Goal: Task Accomplishment & Management: Manage account settings

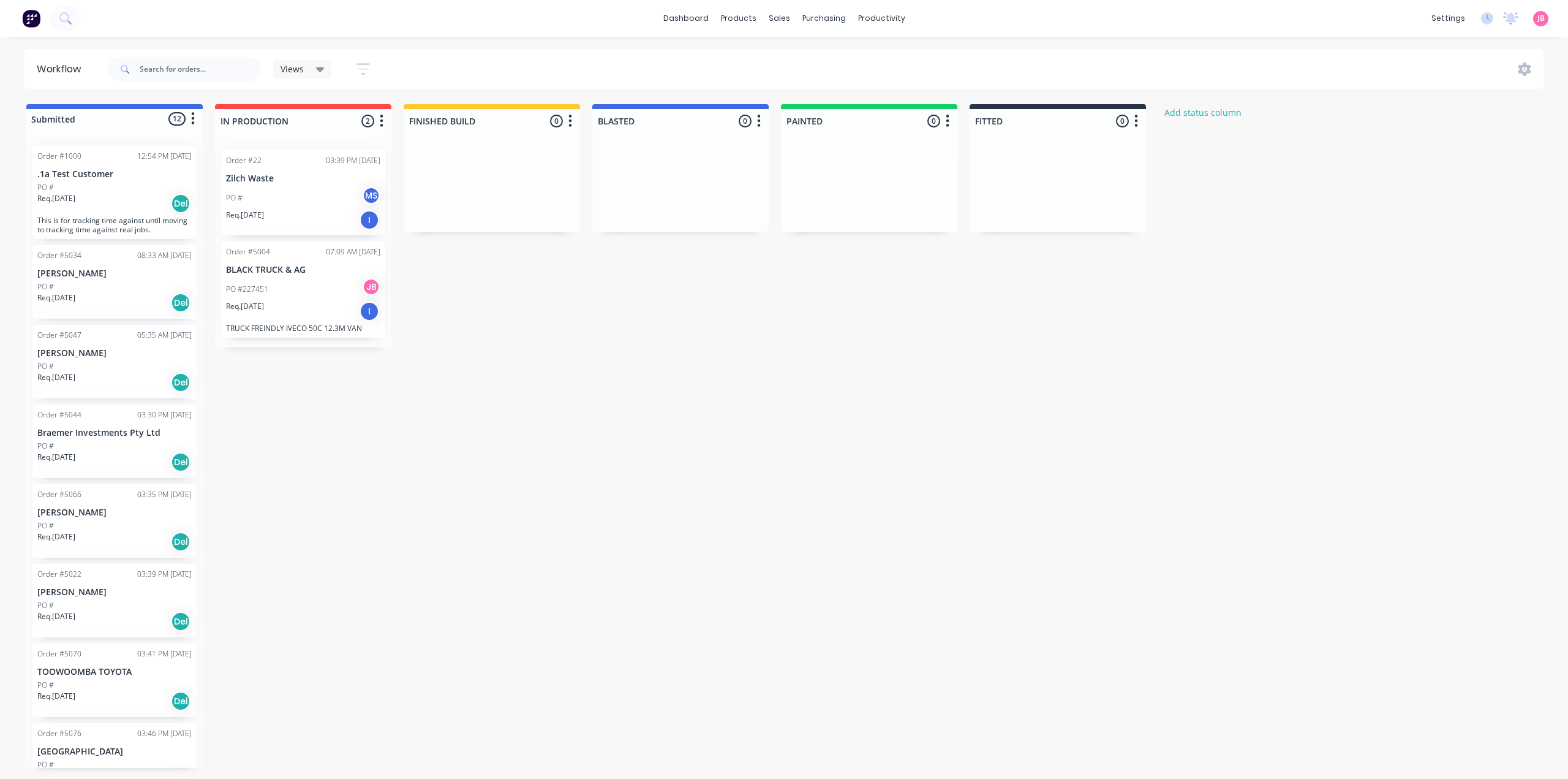
click at [770, 311] on div "Submitted 12 Status colour #4169E1 hex #4169E1 Save Cancel Summaries Total orde…" at bounding box center [746, 435] width 1510 height 663
click at [767, 304] on div "Submitted 12 Status colour #4169E1 hex #4169E1 Save Cancel Summaries Total orde…" at bounding box center [746, 435] width 1510 height 663
click at [728, 352] on div "Submitted 12 Status colour #4169E1 hex #4169E1 Save Cancel Summaries Total orde…" at bounding box center [746, 435] width 1510 height 663
click at [293, 201] on div "PO # MS" at bounding box center [304, 197] width 155 height 23
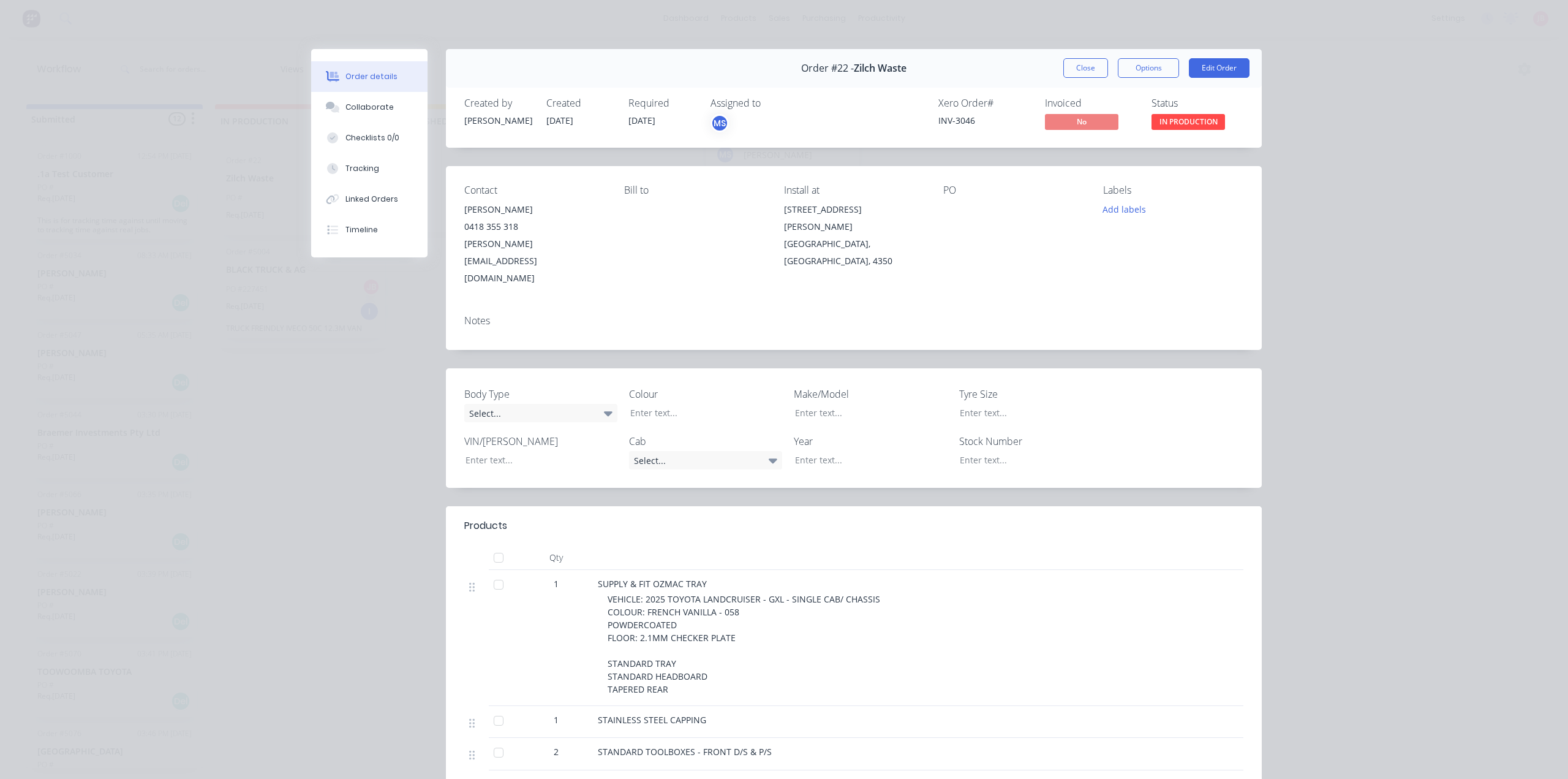
click at [713, 119] on div "MS" at bounding box center [720, 123] width 19 height 19
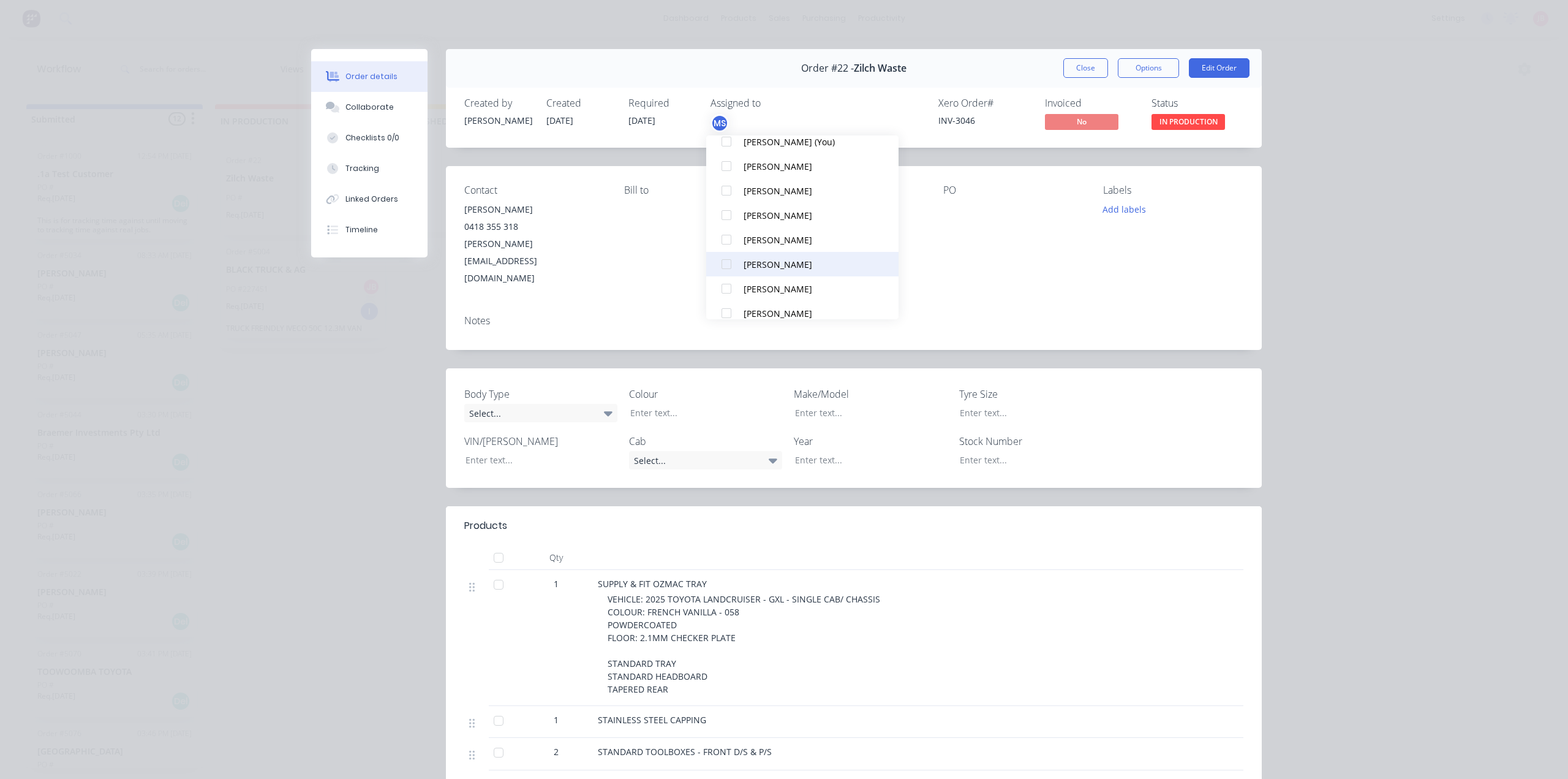
scroll to position [2, 0]
click at [773, 185] on div "[PERSON_NAME]" at bounding box center [809, 190] width 129 height 13
click at [774, 176] on div "[PERSON_NAME]" at bounding box center [809, 178] width 129 height 13
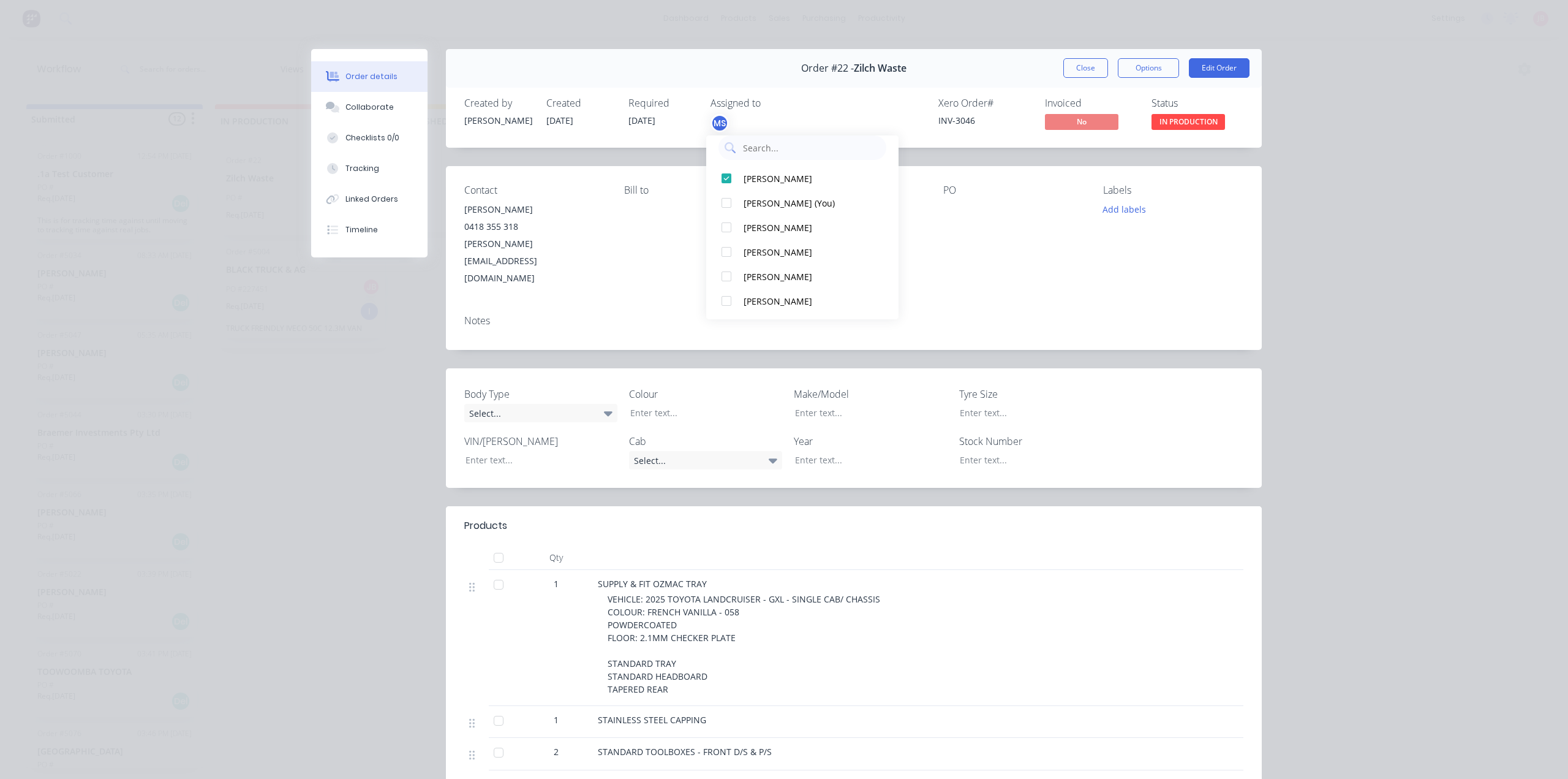
click at [969, 78] on div "Order #22 - Zilch Waste Close Options Edit Order" at bounding box center [854, 68] width 816 height 38
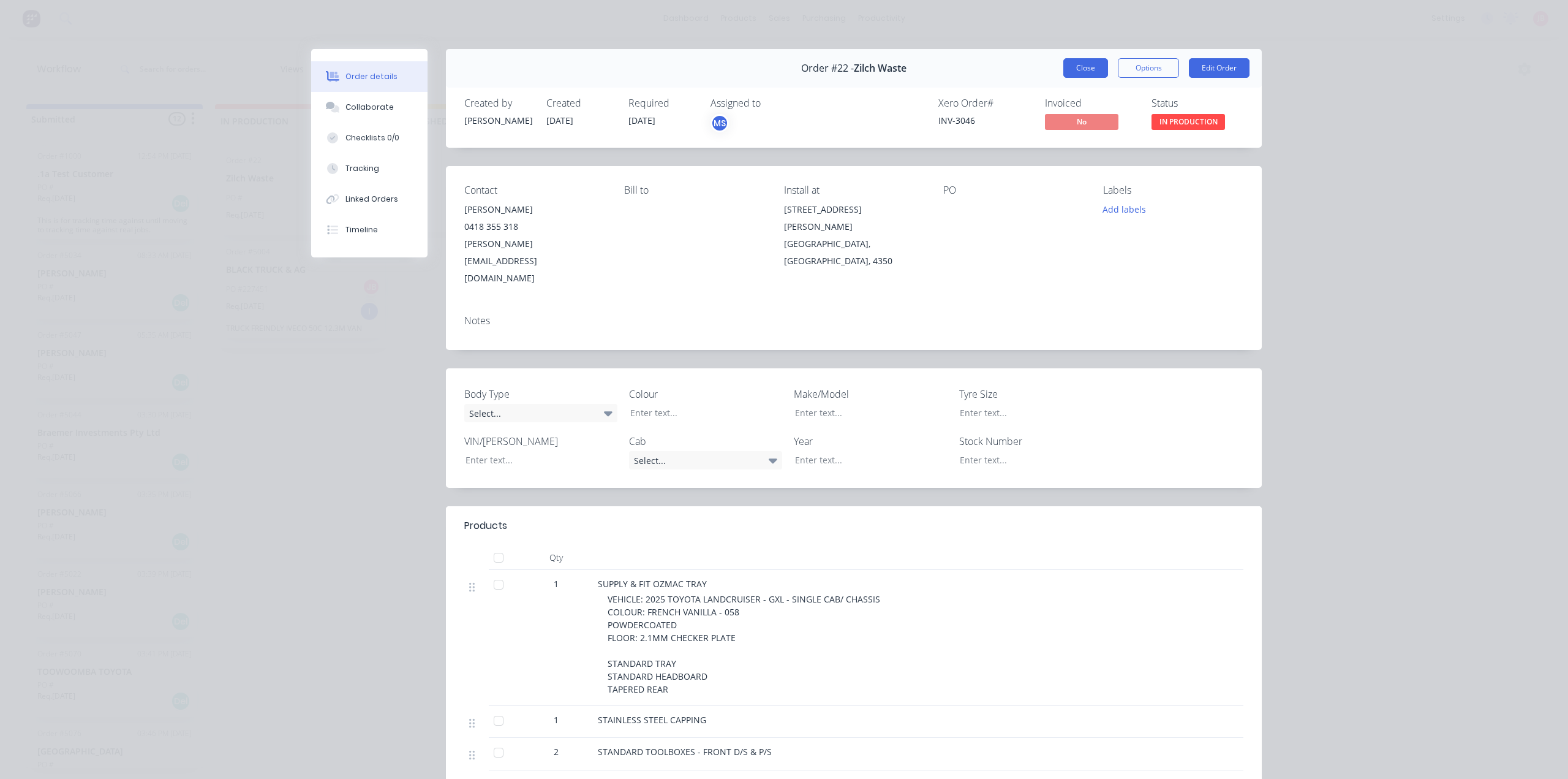
click at [1081, 69] on button "Close" at bounding box center [1086, 67] width 45 height 20
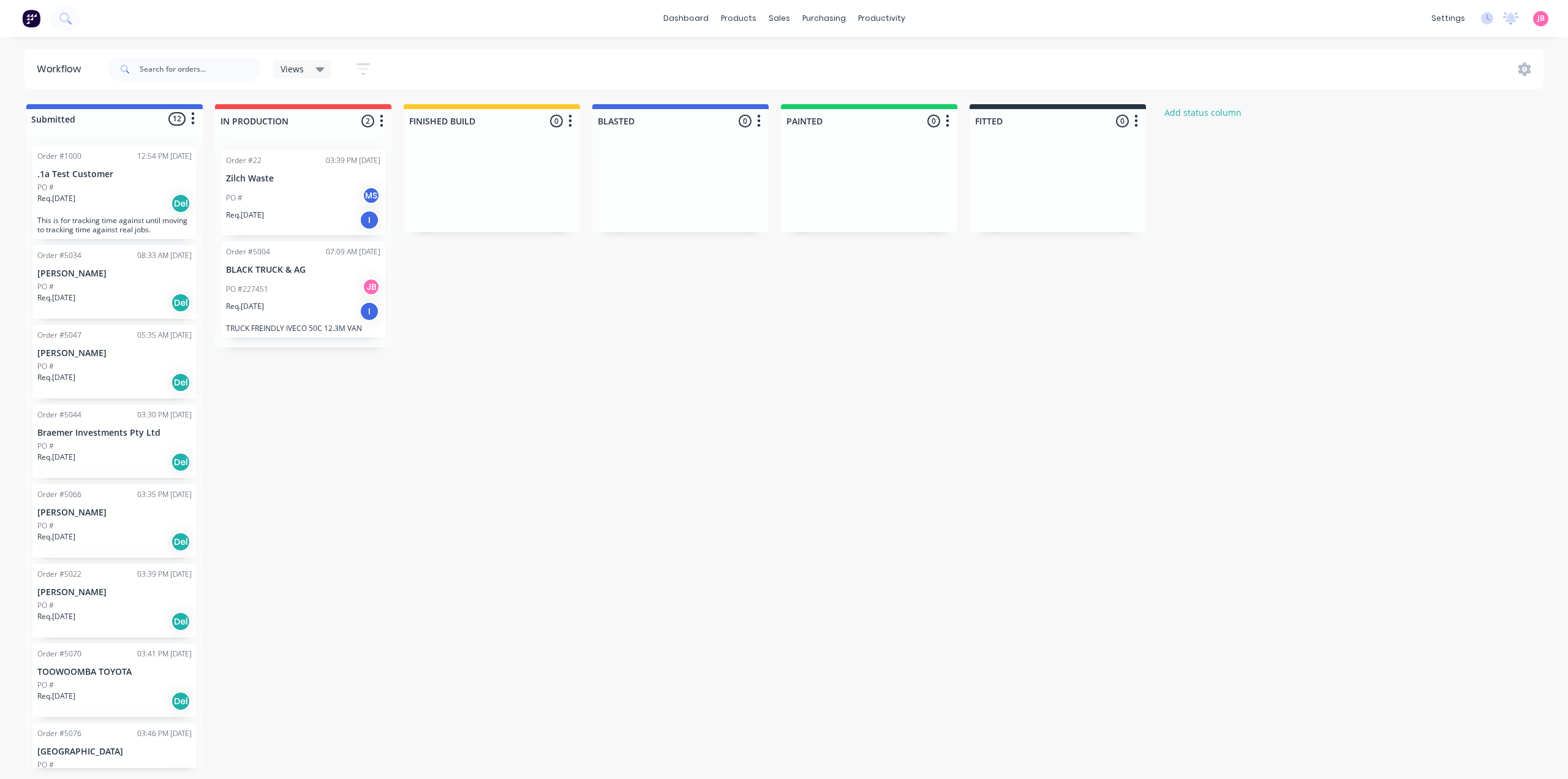
click at [304, 199] on div "PO # MS" at bounding box center [304, 197] width 155 height 23
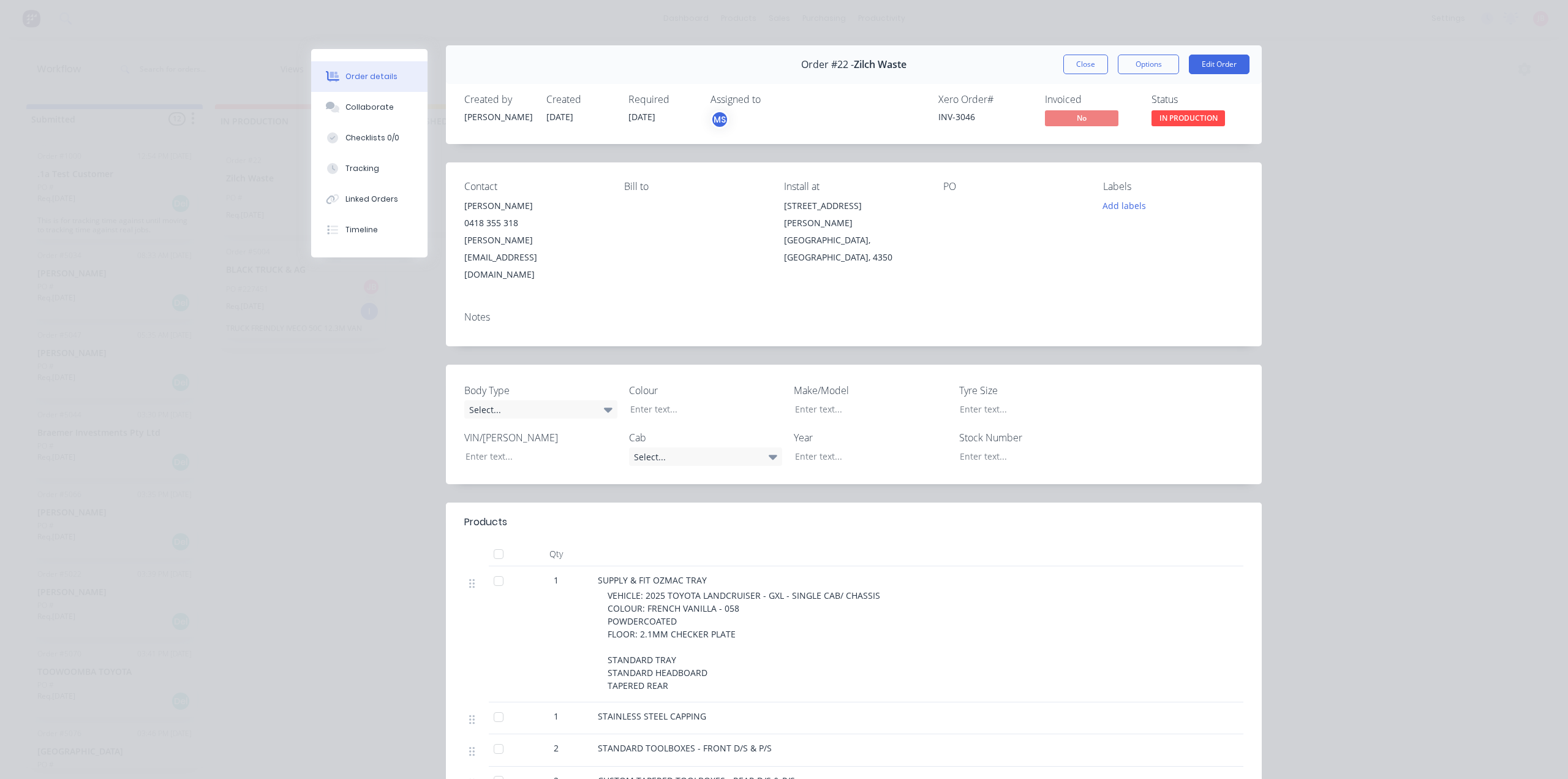
scroll to position [0, 0]
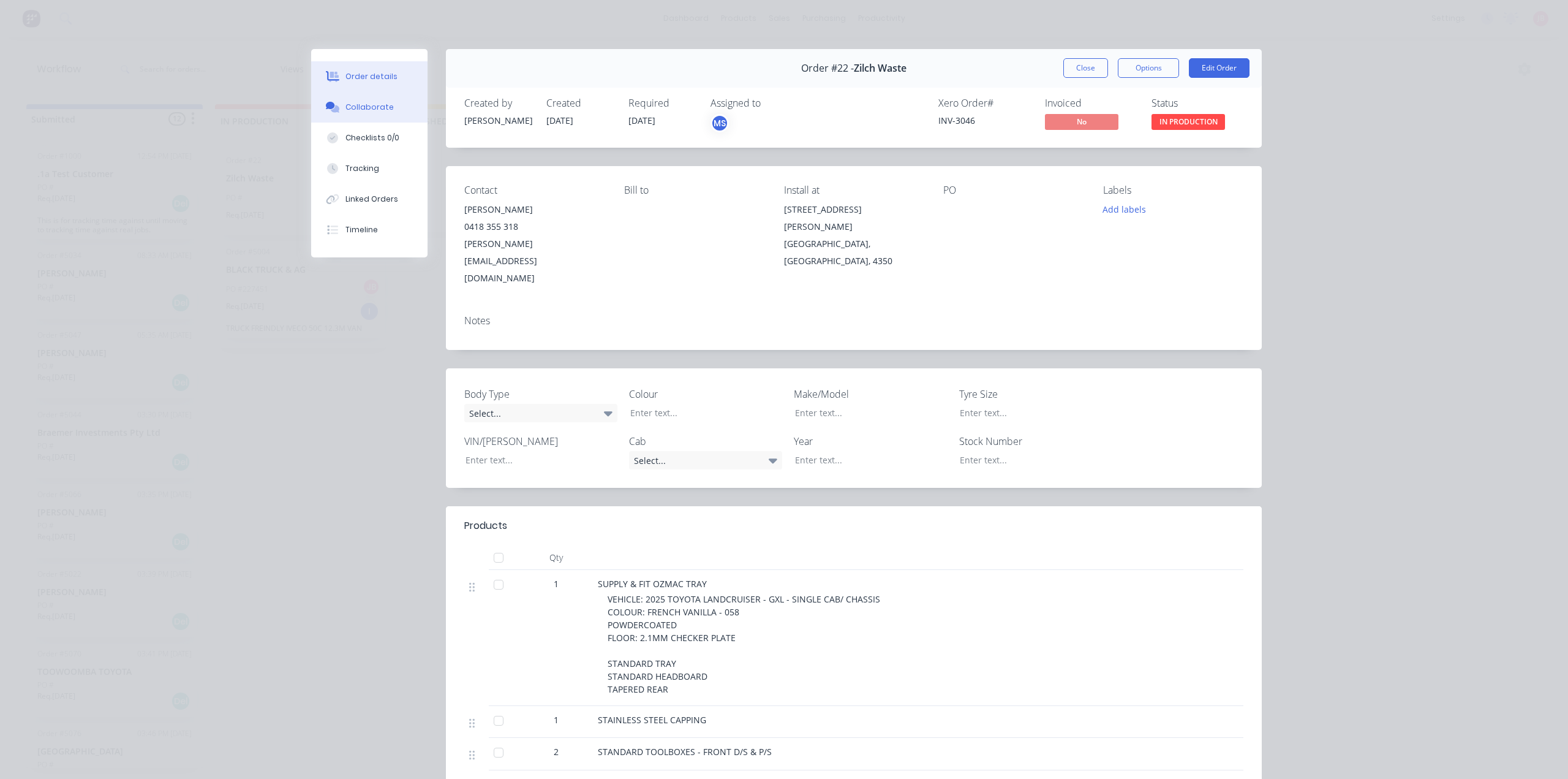
click at [363, 106] on div "Collaborate" at bounding box center [369, 107] width 48 height 11
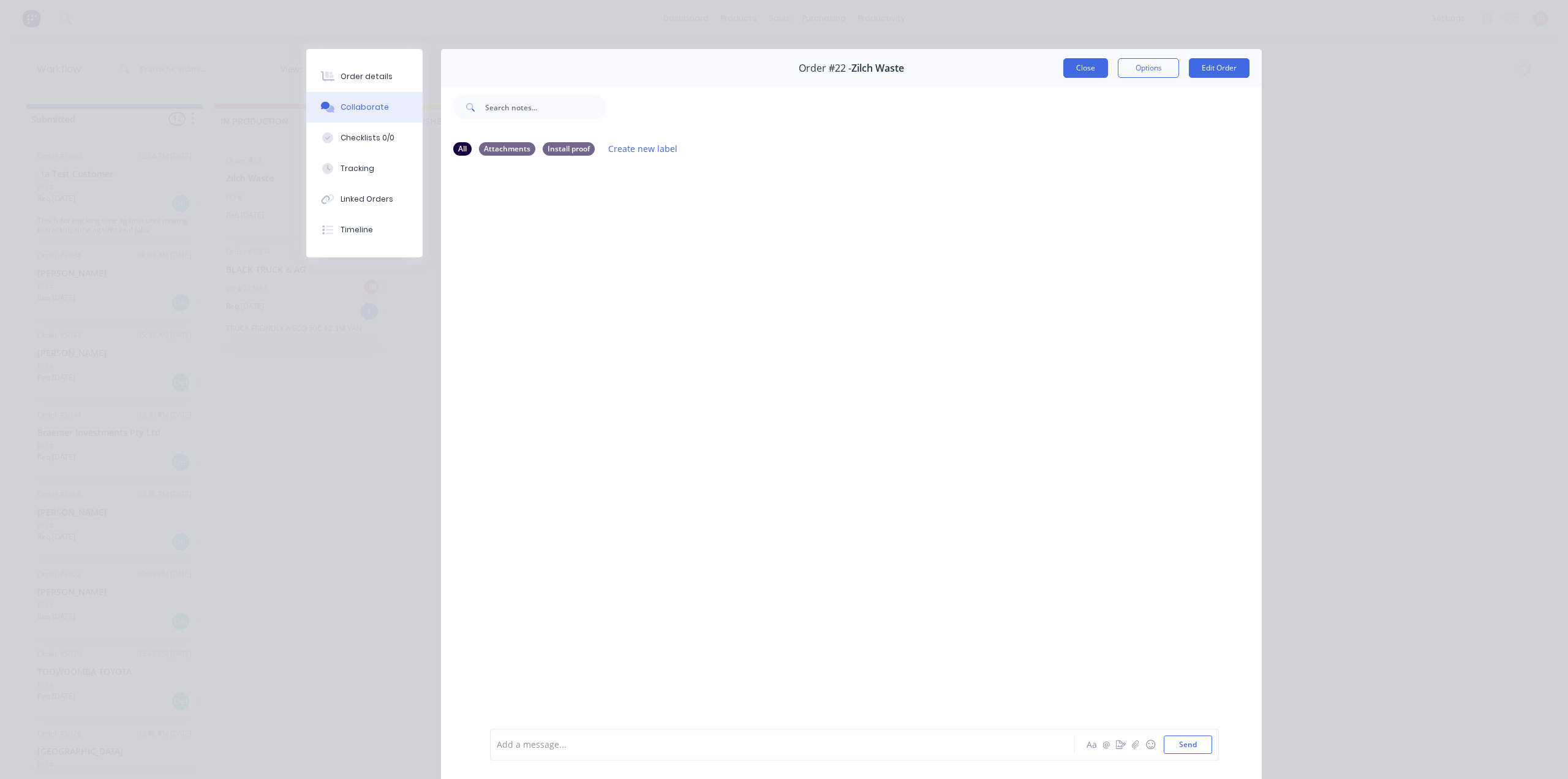
click at [1088, 70] on button "Close" at bounding box center [1086, 67] width 45 height 20
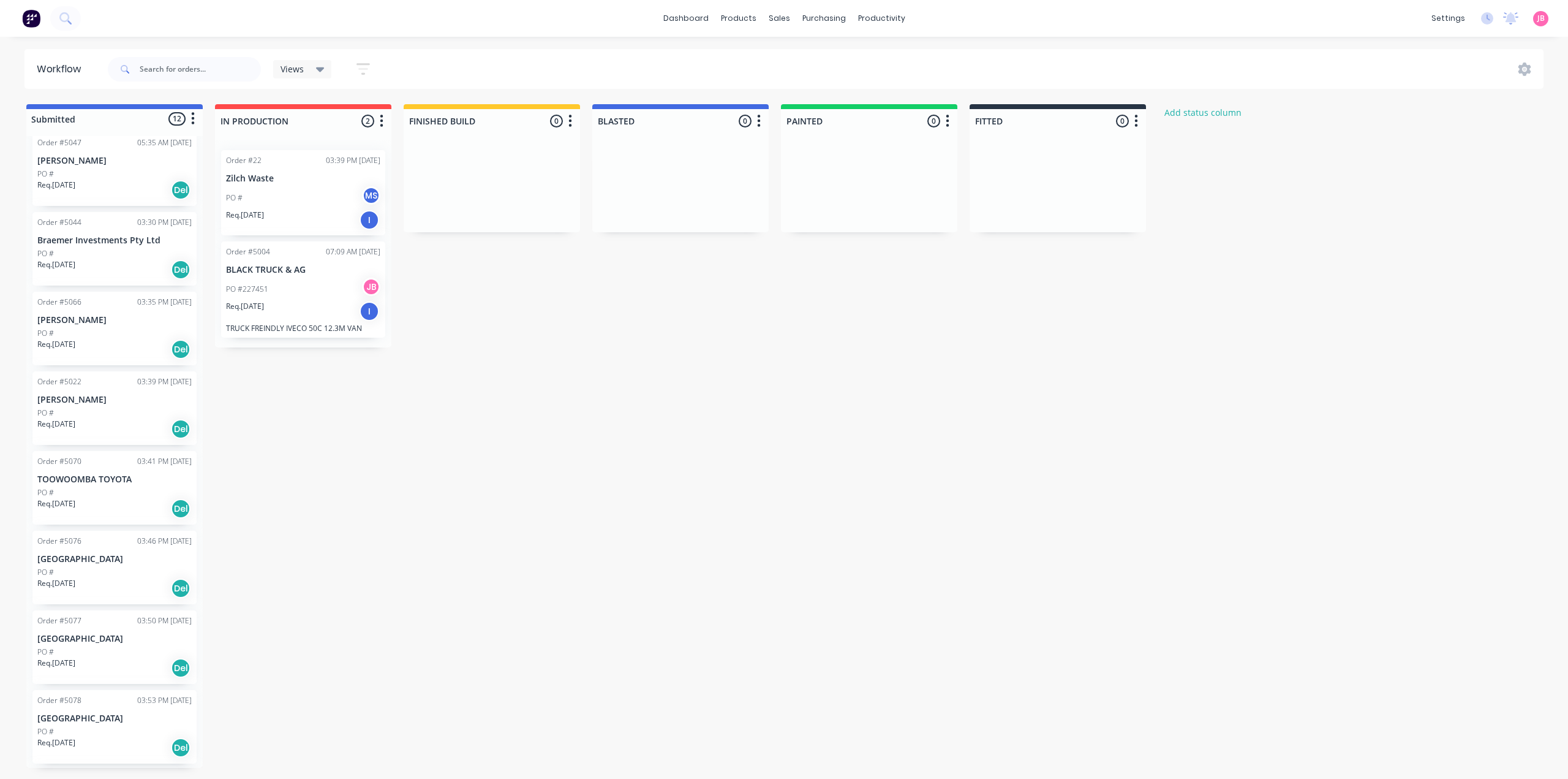
scroll to position [357, 0]
click at [93, 406] on div "PO #" at bounding box center [115, 407] width 155 height 11
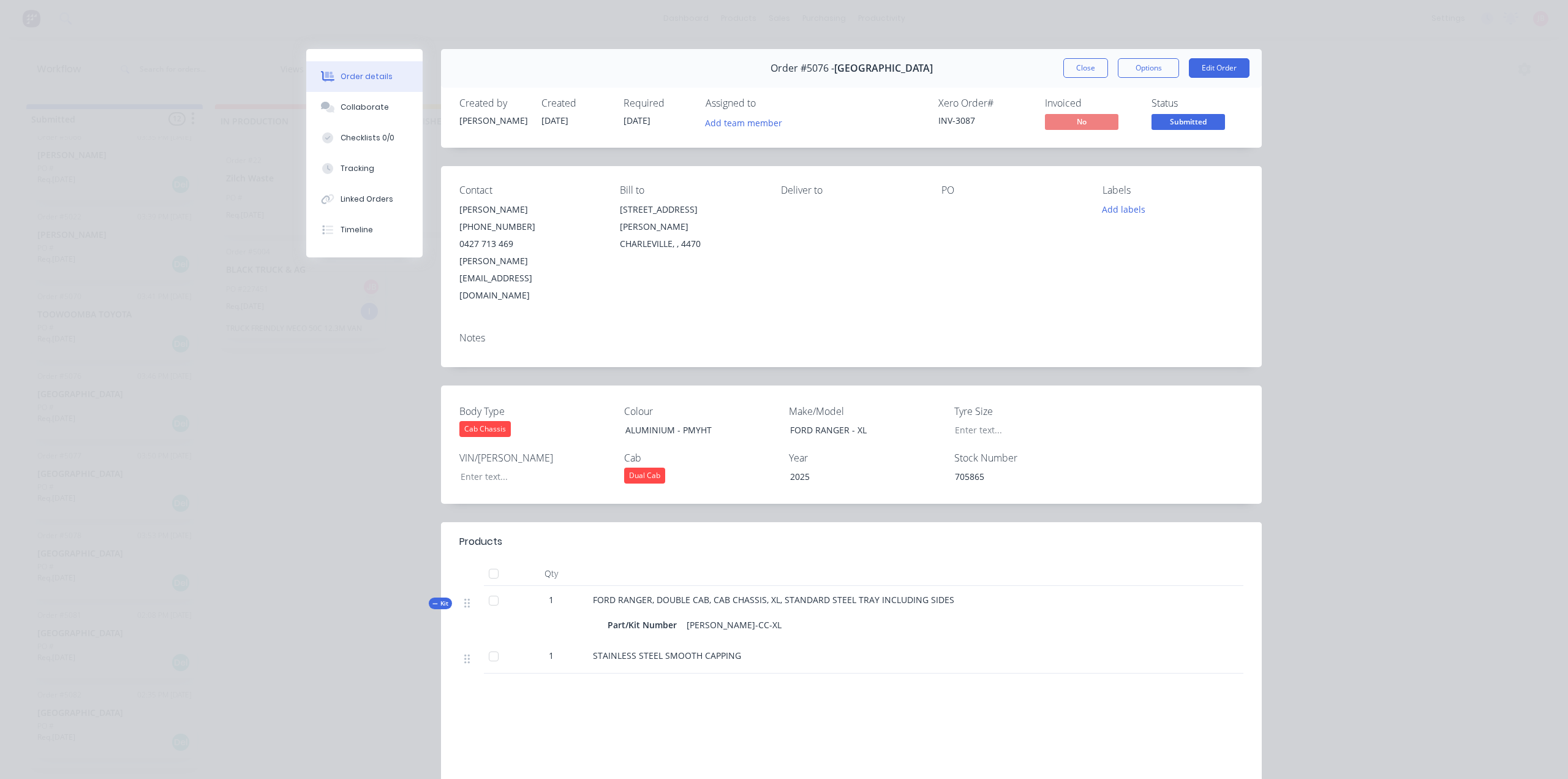
click at [957, 208] on div at bounding box center [1012, 209] width 141 height 17
click at [1068, 68] on button "Close" at bounding box center [1086, 67] width 45 height 20
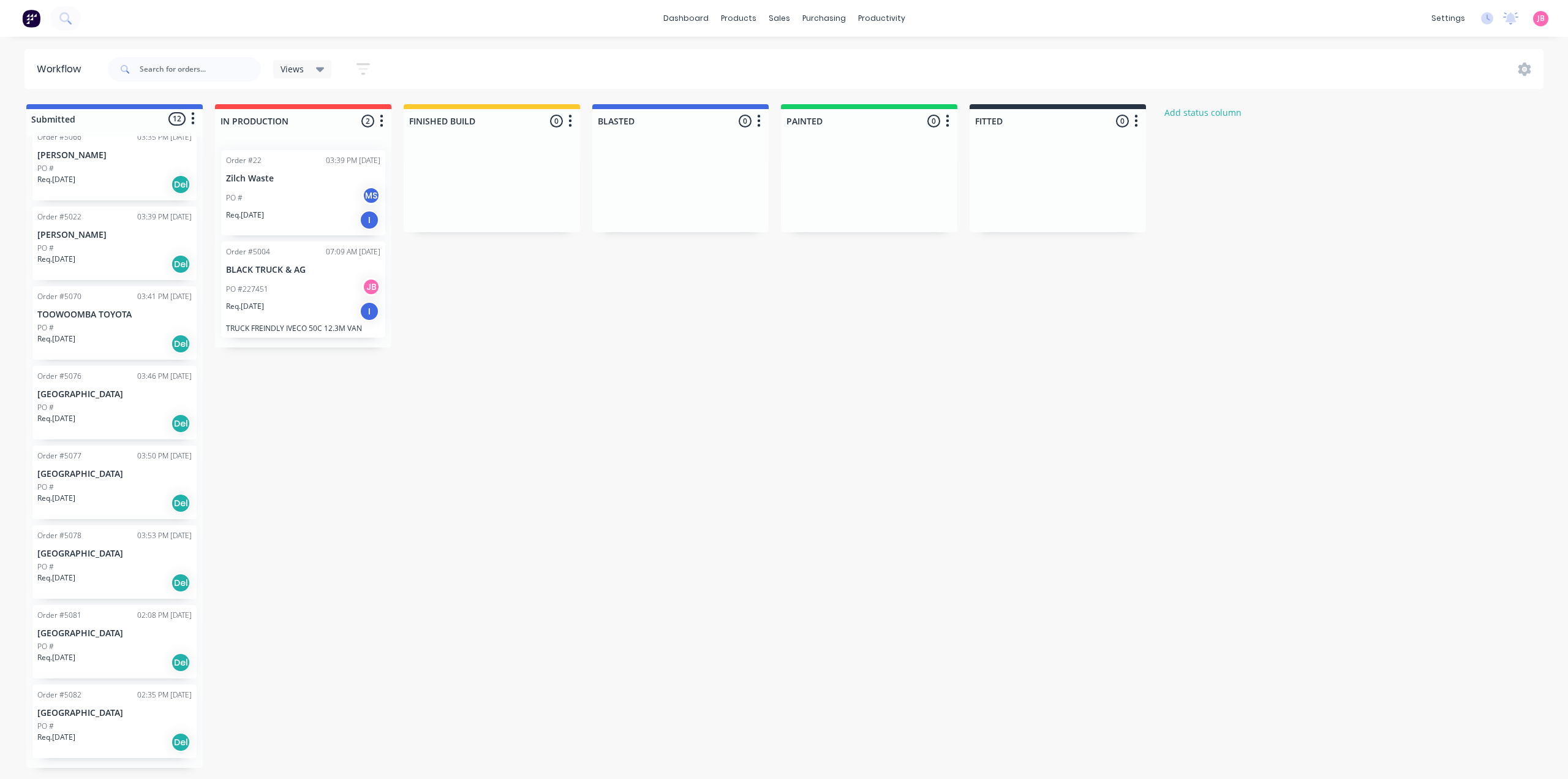
click at [898, 443] on div "Submitted 12 Status colour #4169E1 hex #4169E1 Save Cancel Summaries Total orde…" at bounding box center [746, 435] width 1510 height 663
click at [79, 568] on div "PO #" at bounding box center [115, 566] width 155 height 11
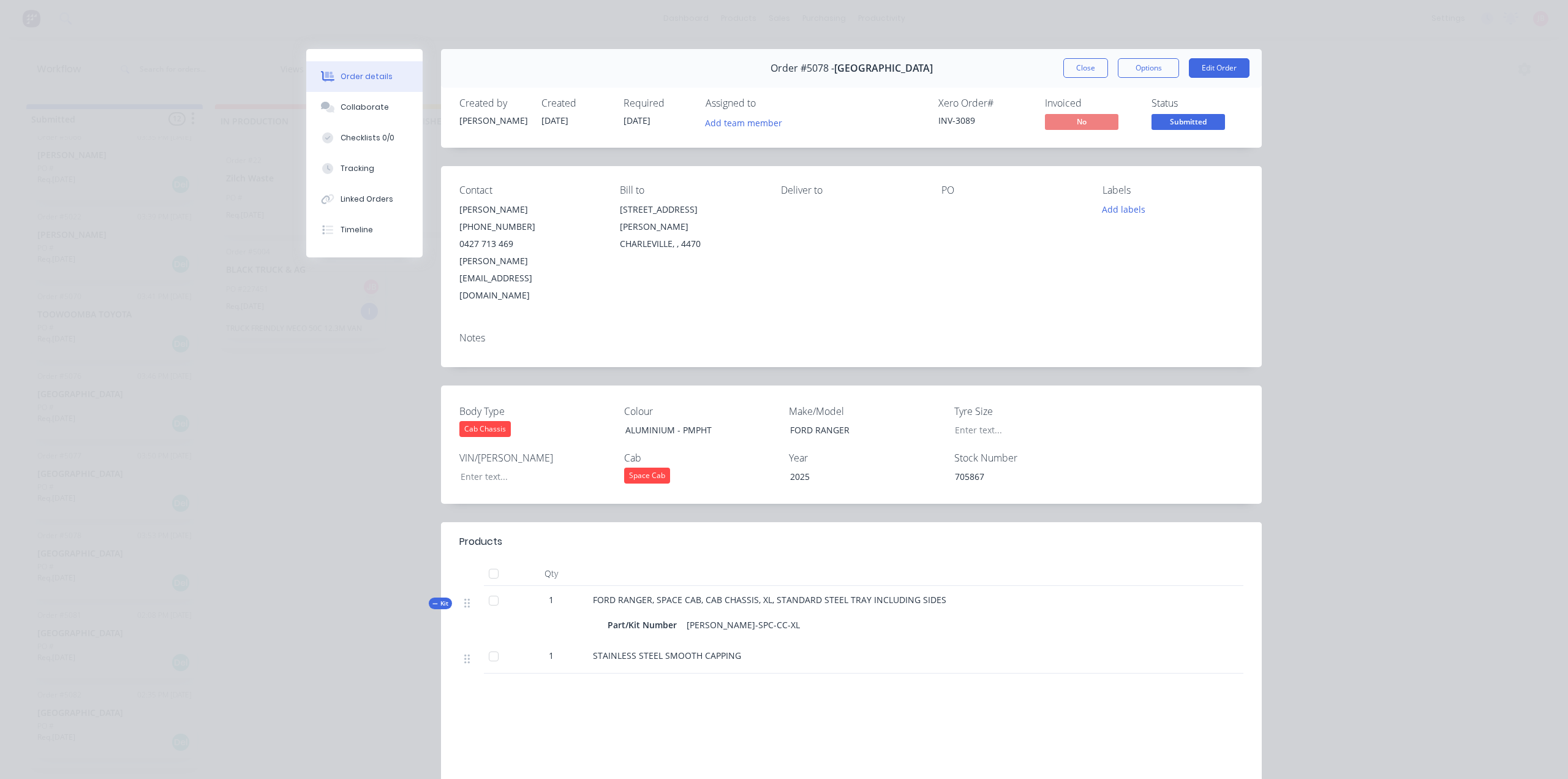
click at [1374, 168] on div "Order details Collaborate Checklists 0/0 Tracking Linked Orders Timeline Order …" at bounding box center [784, 390] width 1568 height 779
click at [1069, 71] on button "Close" at bounding box center [1086, 67] width 45 height 20
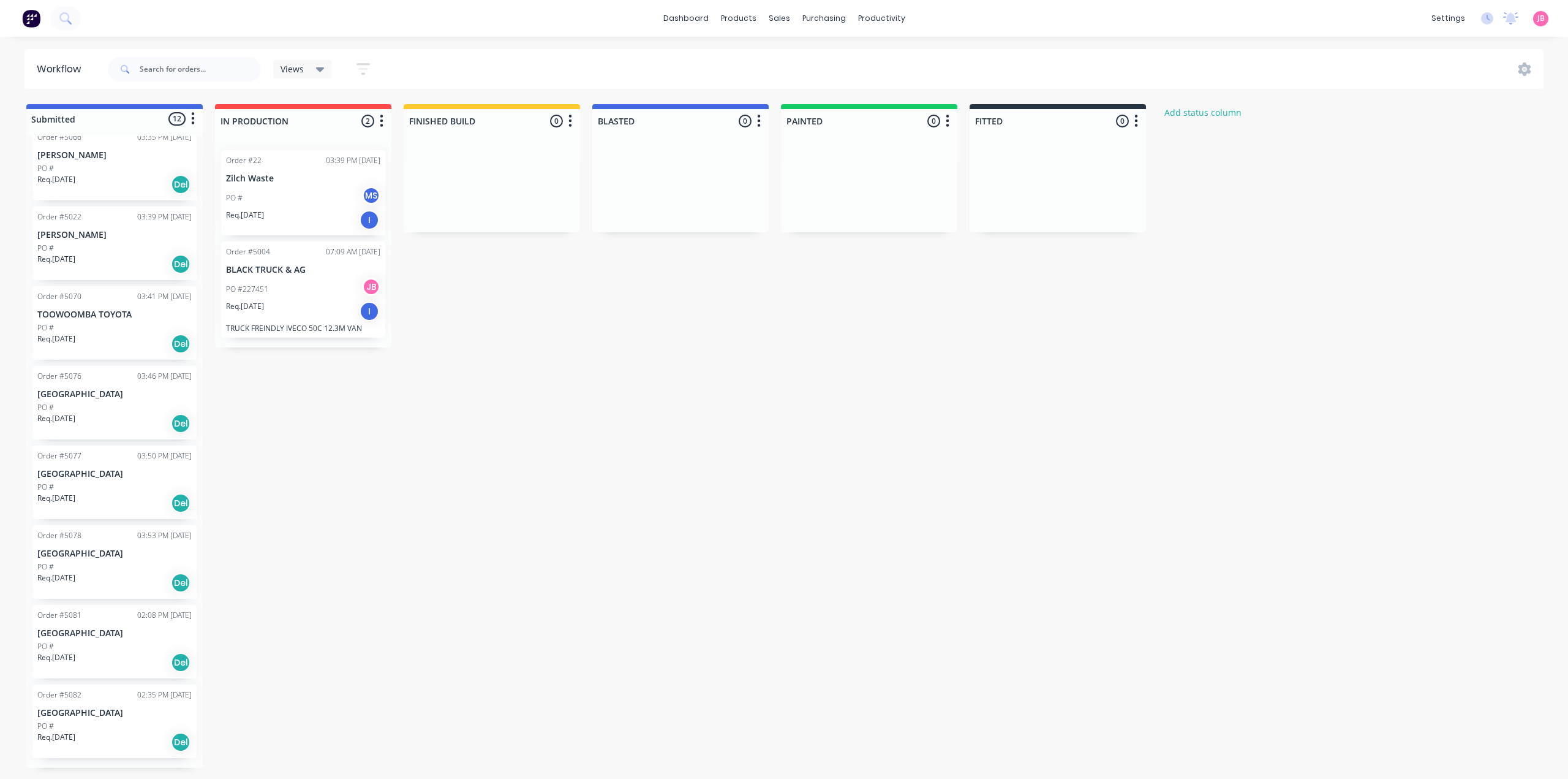
click at [377, 575] on div "Submitted 12 Status colour #4169E1 hex #4169E1 Save Cancel Summaries Total orde…" at bounding box center [746, 435] width 1510 height 663
click at [797, 56] on link "Sales Orders" at bounding box center [844, 58] width 162 height 25
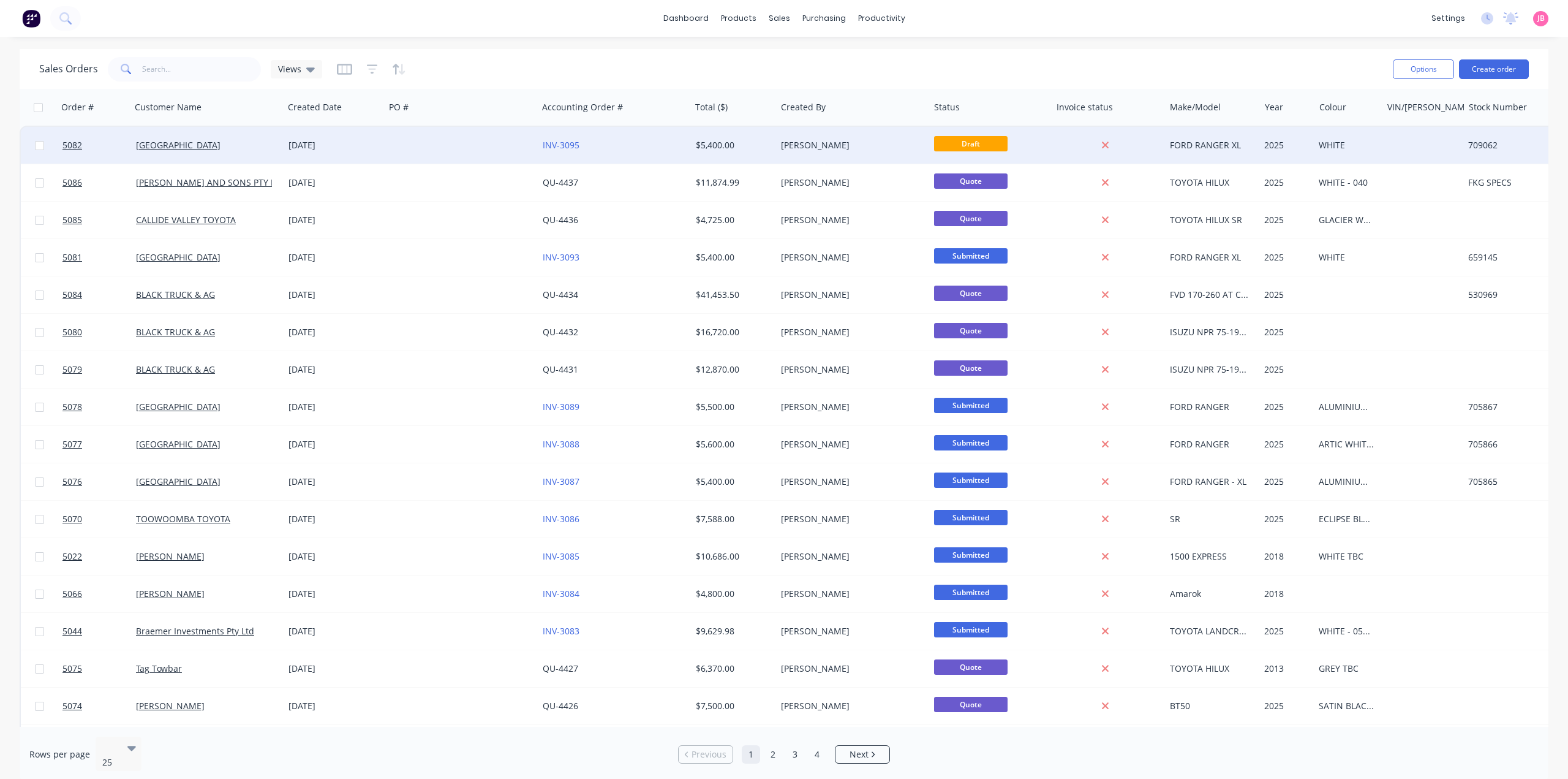
click at [676, 151] on div "INV-3095" at bounding box center [611, 145] width 136 height 12
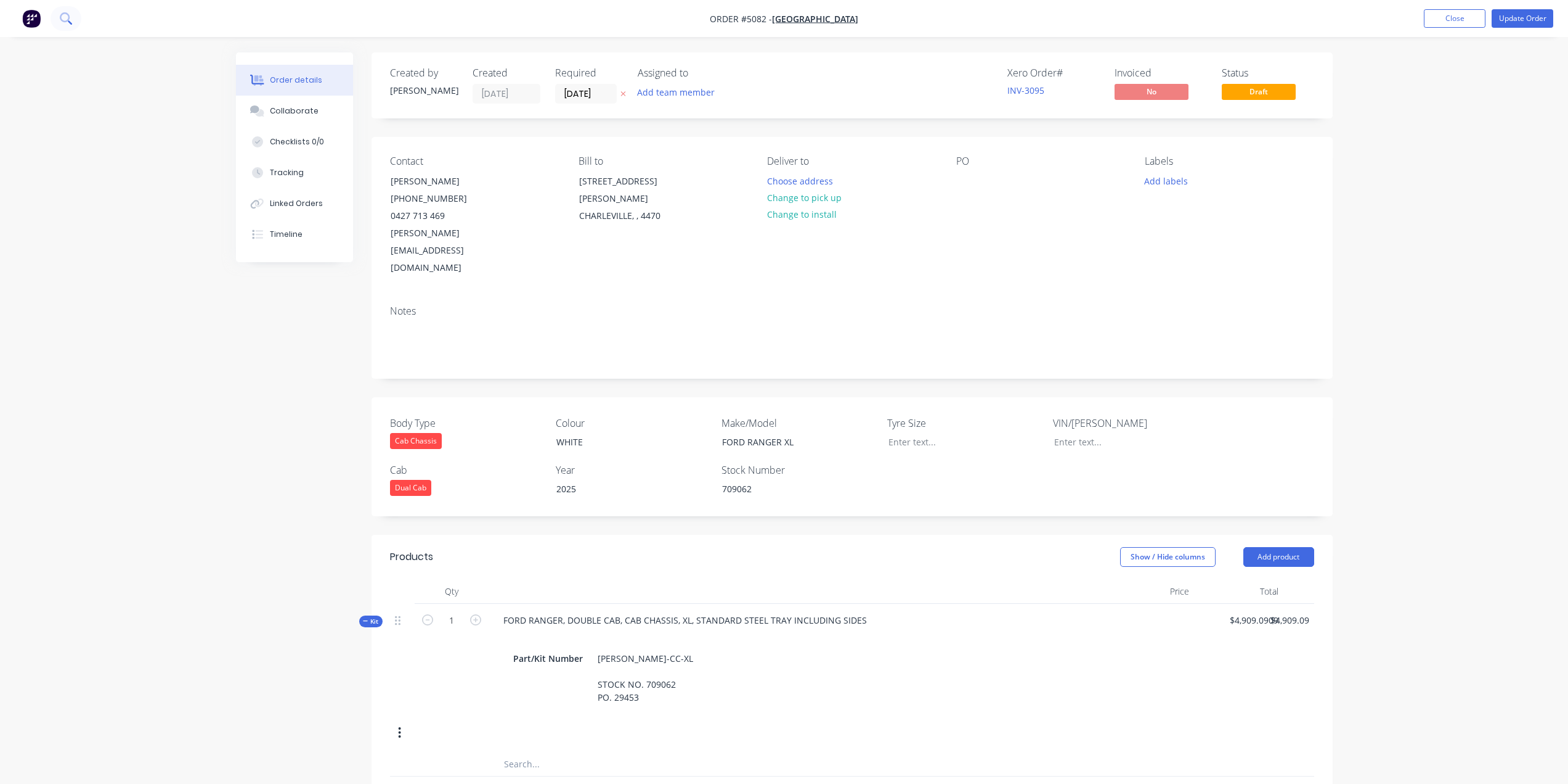
click at [65, 23] on icon at bounding box center [66, 18] width 12 height 12
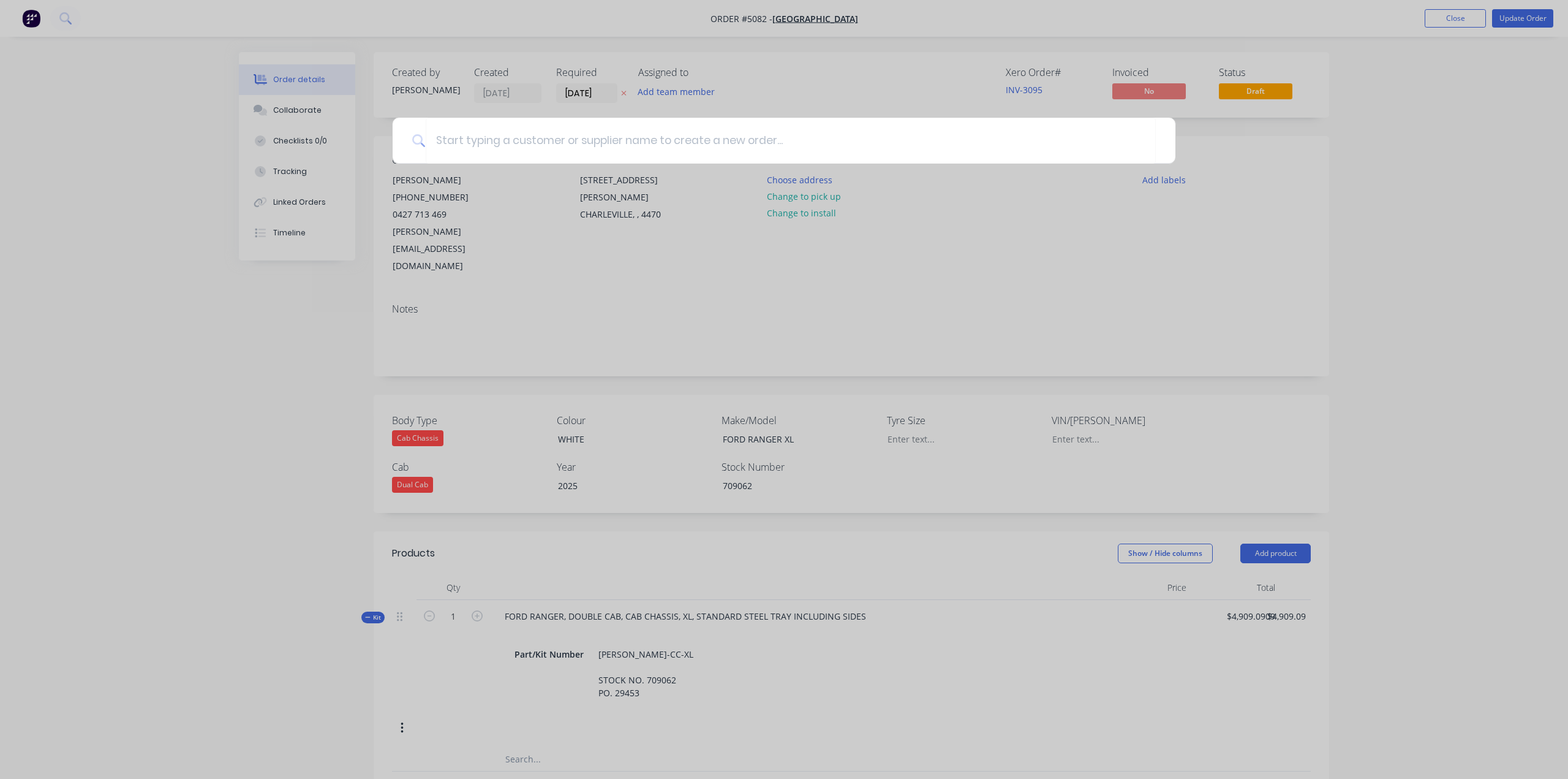
click at [28, 16] on div at bounding box center [784, 390] width 1568 height 779
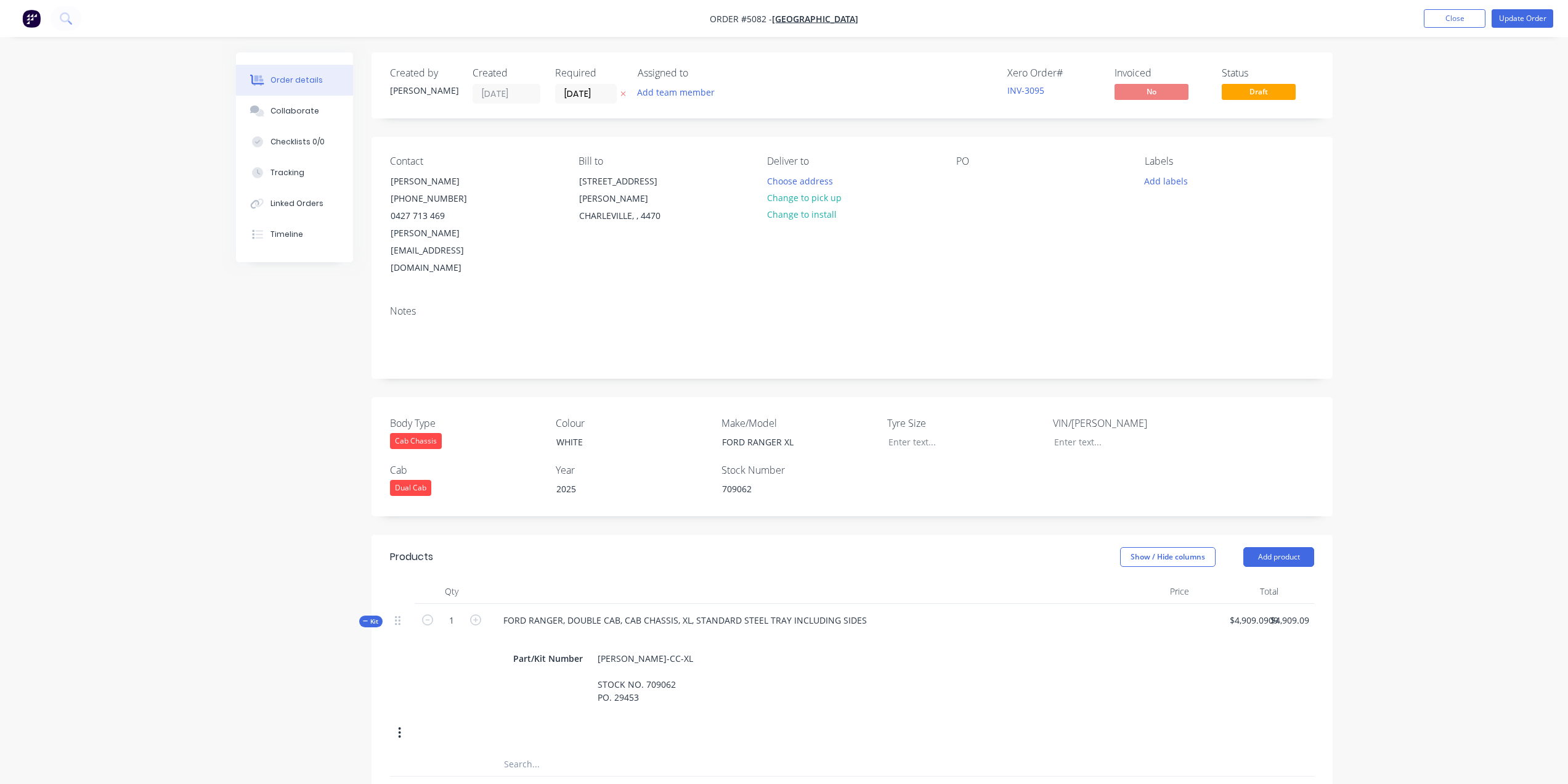
click at [30, 22] on img "button" at bounding box center [32, 19] width 19 height 19
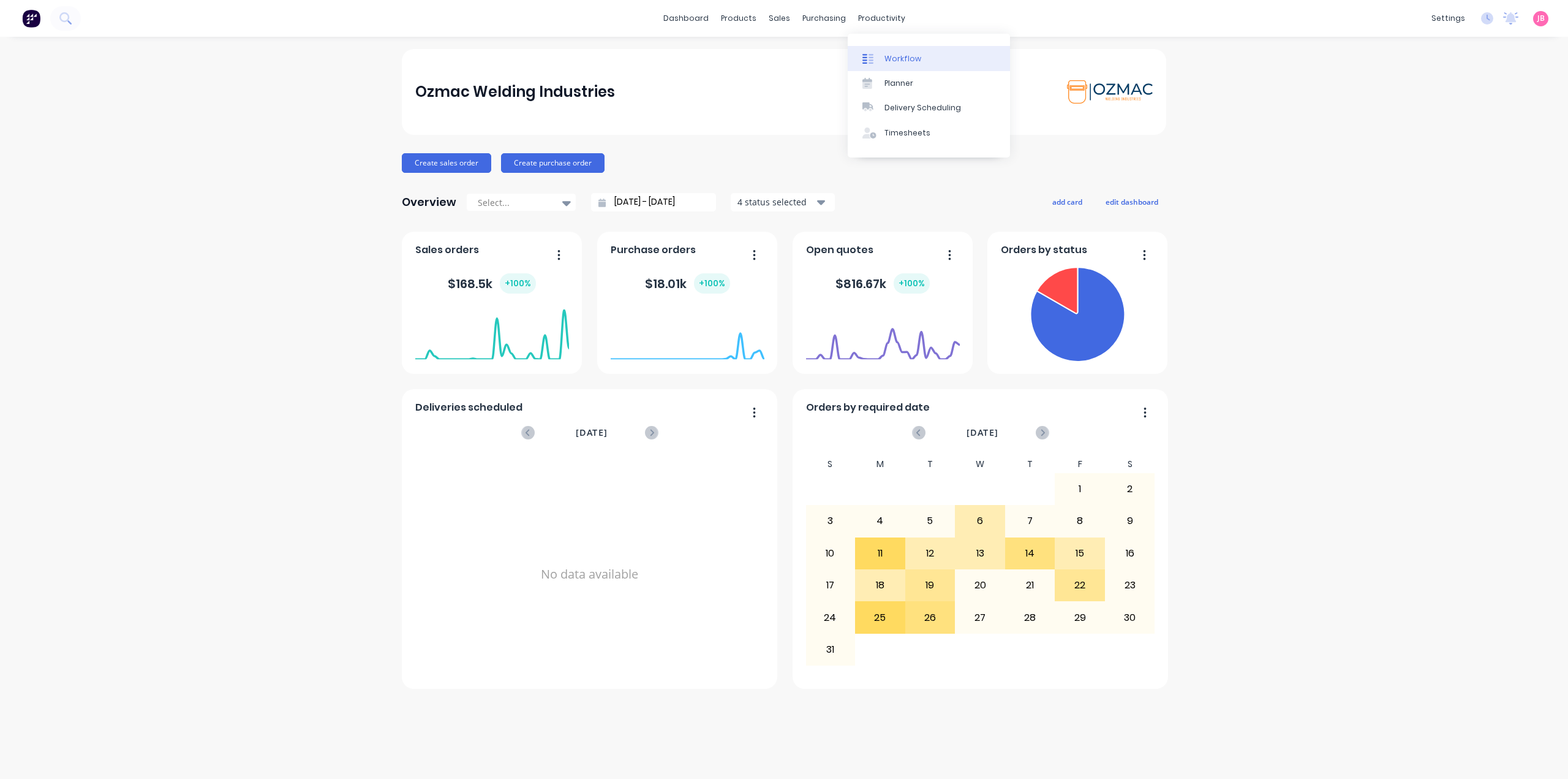
click at [892, 56] on div "Workflow" at bounding box center [902, 59] width 37 height 11
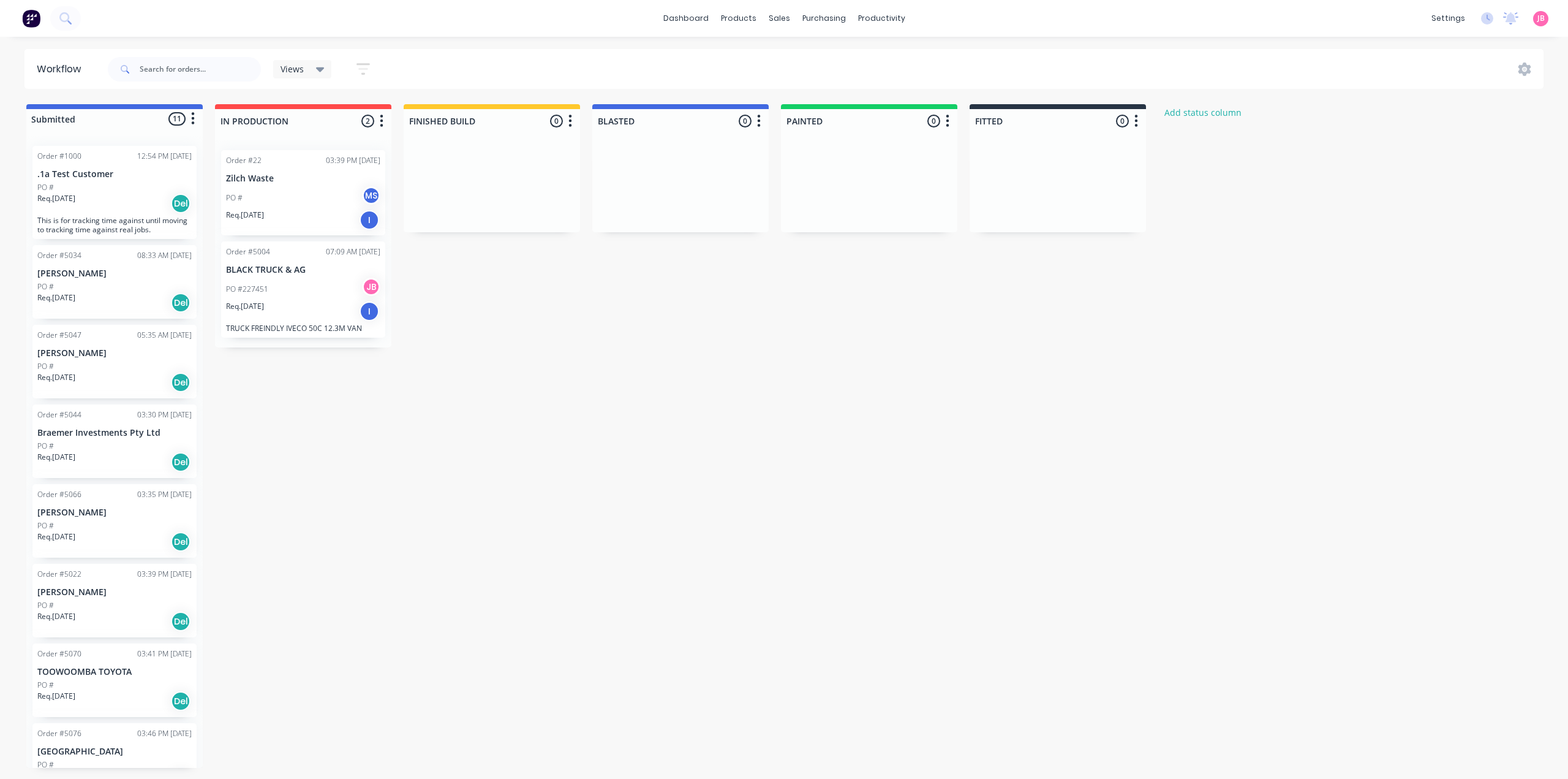
click at [194, 117] on icon "button" at bounding box center [193, 119] width 3 height 12
click at [192, 118] on icon "button" at bounding box center [193, 119] width 3 height 12
click at [59, 118] on div at bounding box center [114, 118] width 176 height 20
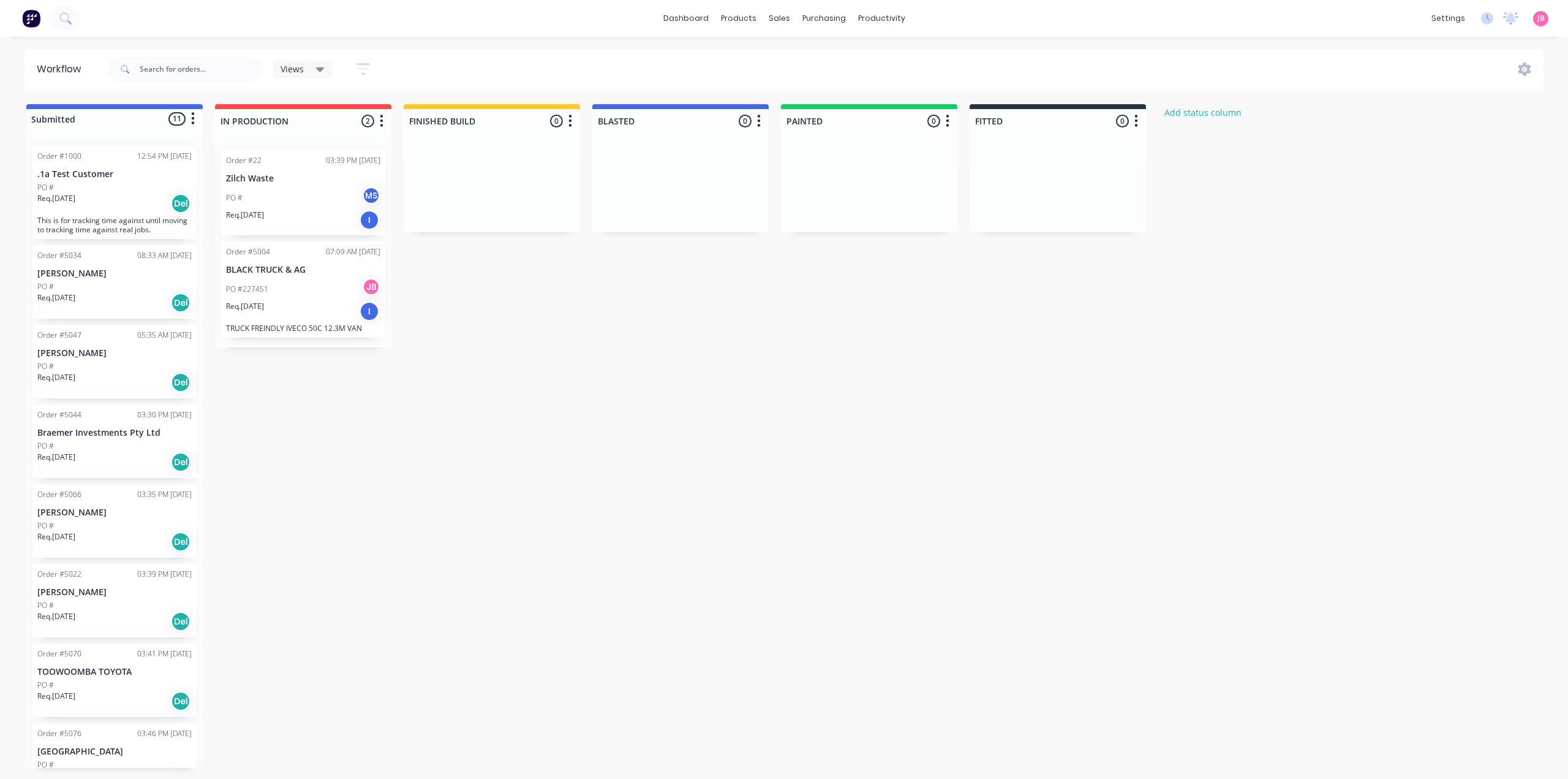
click at [179, 119] on div at bounding box center [114, 118] width 176 height 20
click at [171, 119] on div at bounding box center [114, 118] width 176 height 20
click at [191, 117] on icon "button" at bounding box center [193, 118] width 3 height 15
click at [143, 190] on button "Sort By" at bounding box center [139, 186] width 122 height 20
click at [253, 196] on date "Created date" at bounding box center [264, 192] width 122 height 20
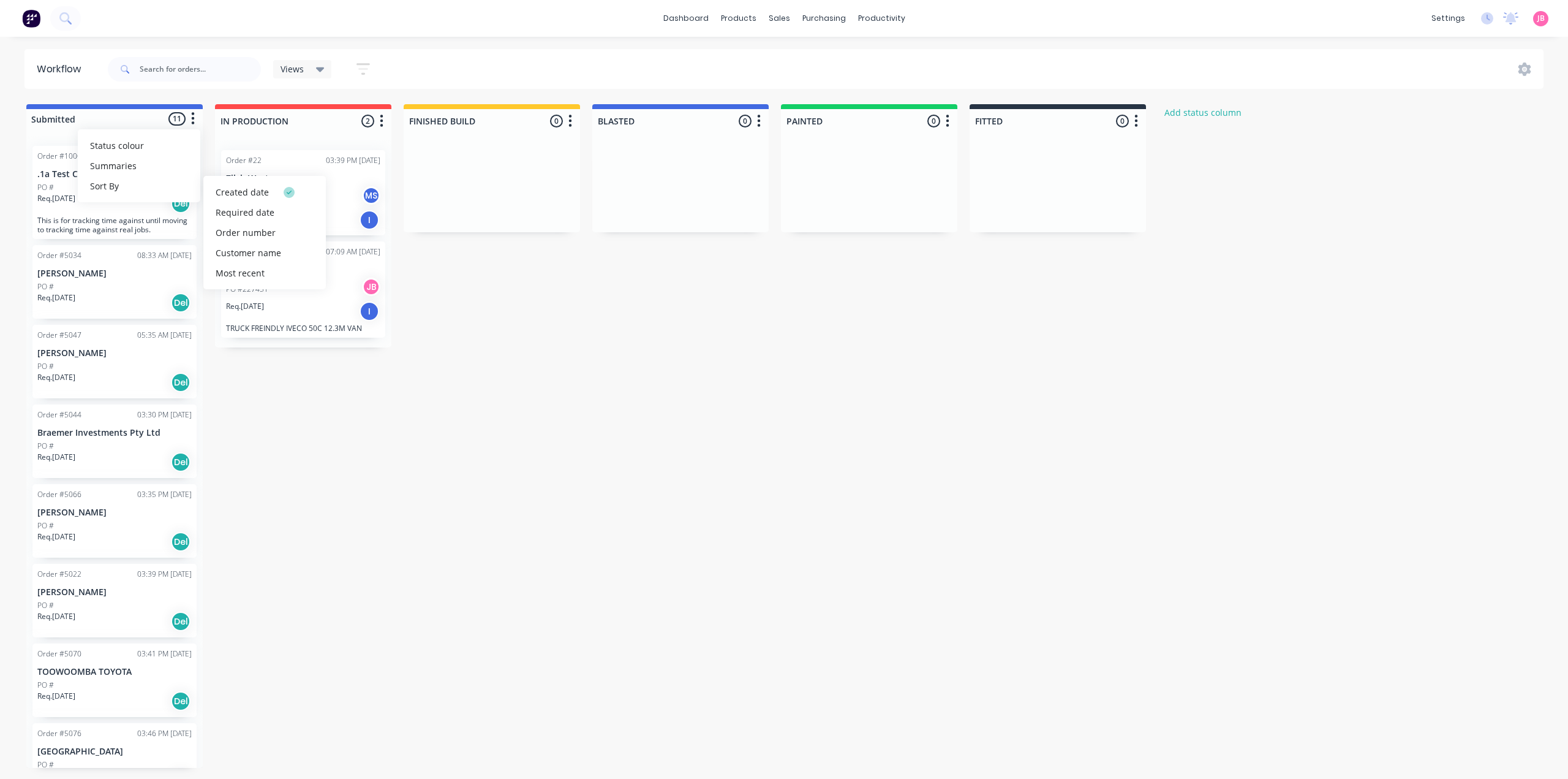
click at [416, 426] on div "Submitted 11 Status colour #4169E1 hex #4169E1 Save Cancel Summaries Total orde…" at bounding box center [746, 435] width 1510 height 663
drag, startPoint x: 258, startPoint y: 184, endPoint x: 279, endPoint y: 162, distance: 30.4
click at [279, 162] on div "Order #22 03:39 PM [DATE] Zilch Waste PO # MS Req. [DATE] I Order #5004 07:09 A…" at bounding box center [303, 247] width 176 height 213
click at [569, 292] on div "Submitted 11 Status colour #4169E1 hex #4169E1 Save Cancel Summaries Total orde…" at bounding box center [746, 435] width 1510 height 663
click at [365, 221] on div "I" at bounding box center [369, 219] width 20 height 20
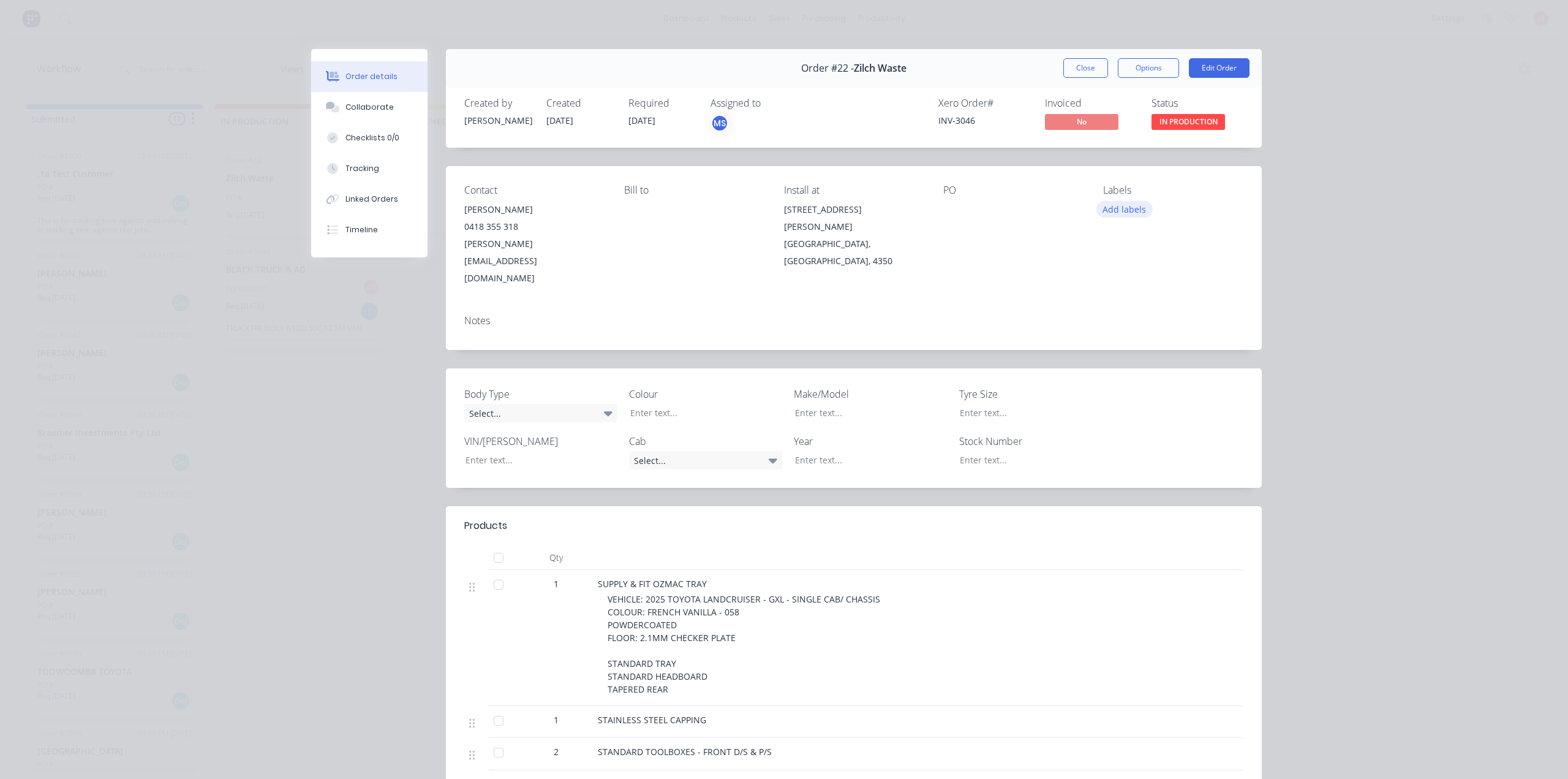
click at [1128, 212] on button "Add labels" at bounding box center [1125, 208] width 56 height 16
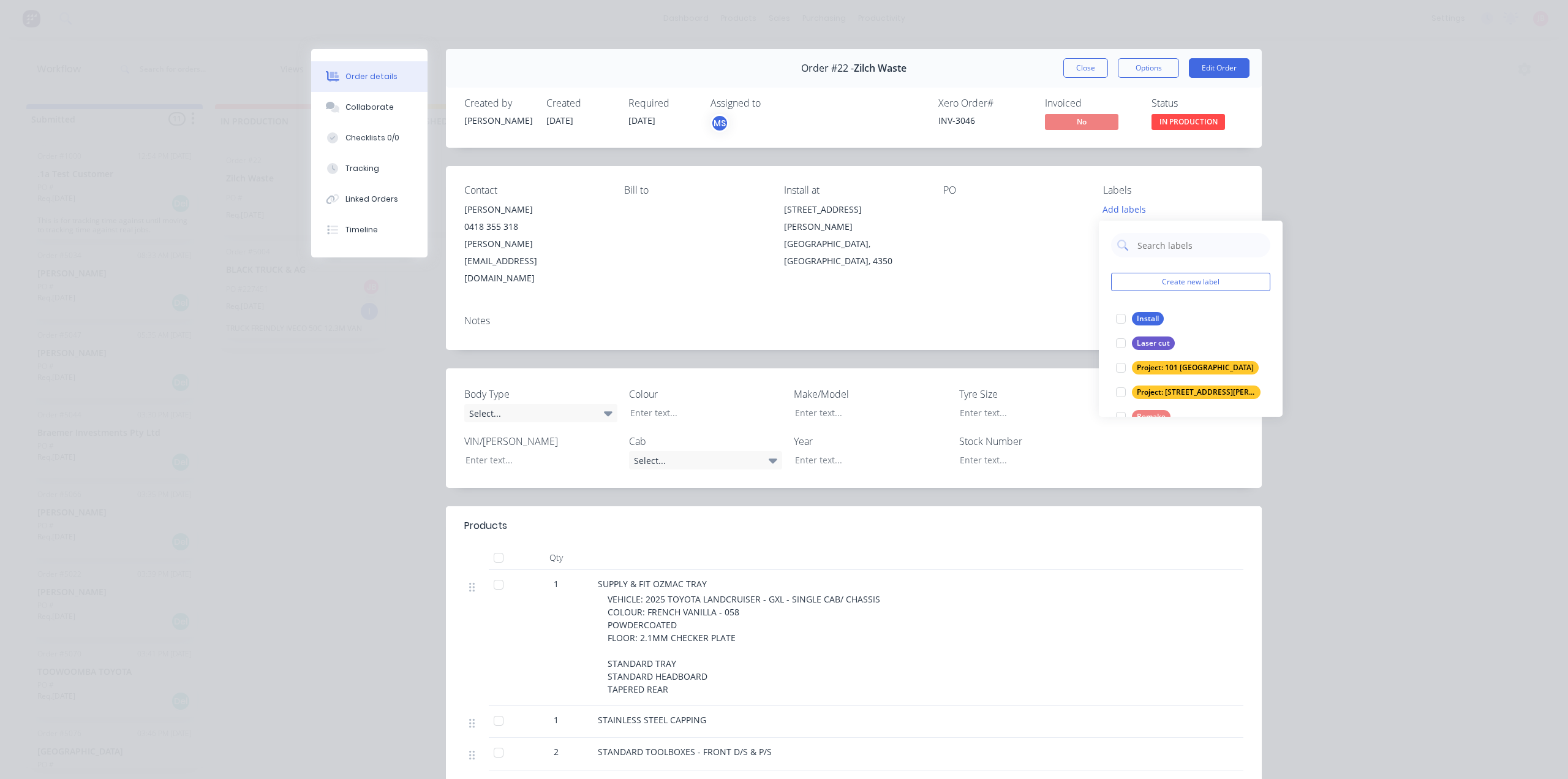
click at [1041, 203] on div at bounding box center [1013, 209] width 140 height 17
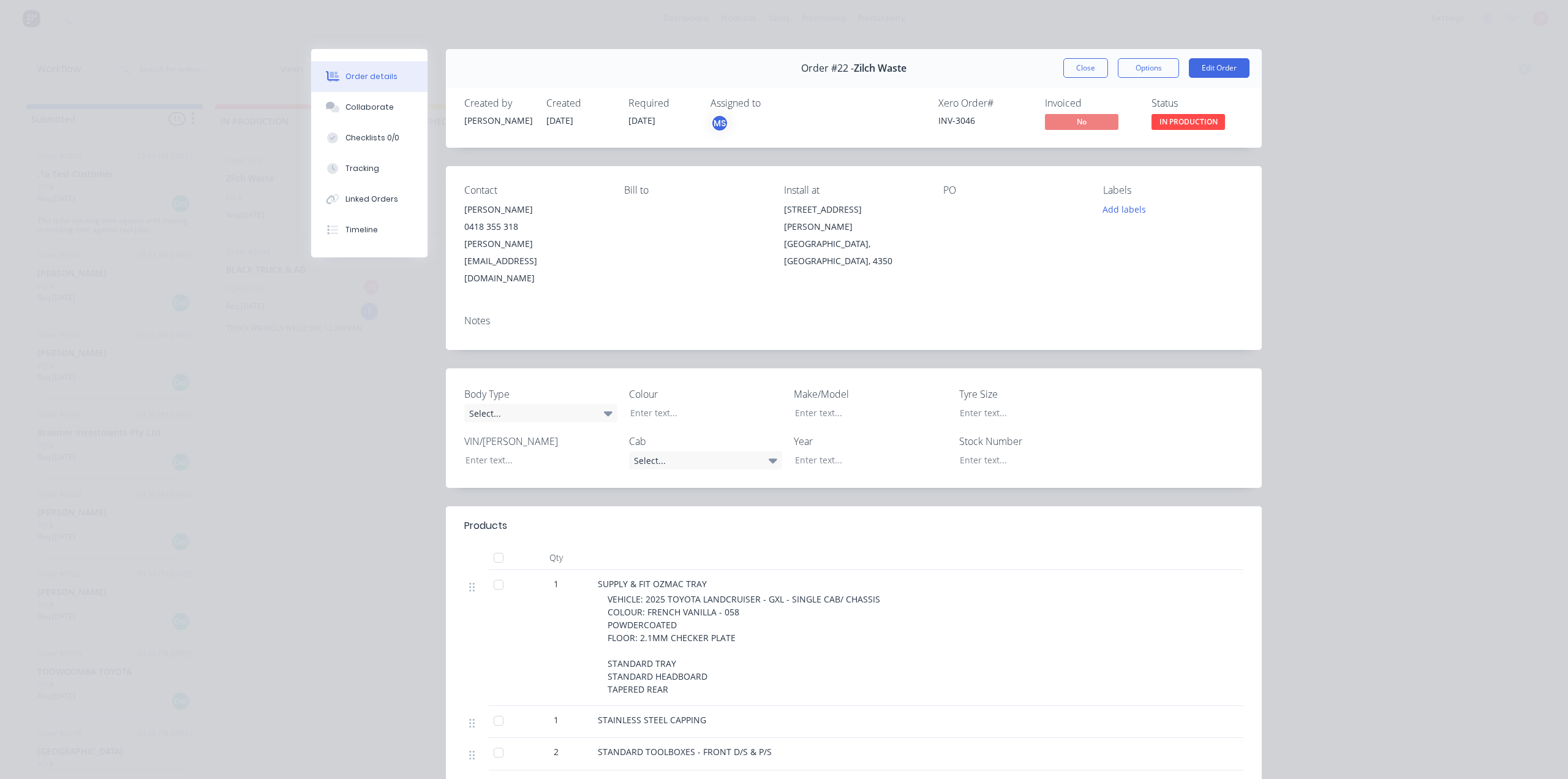
click at [1172, 124] on span "IN PRODUCTION" at bounding box center [1188, 122] width 73 height 15
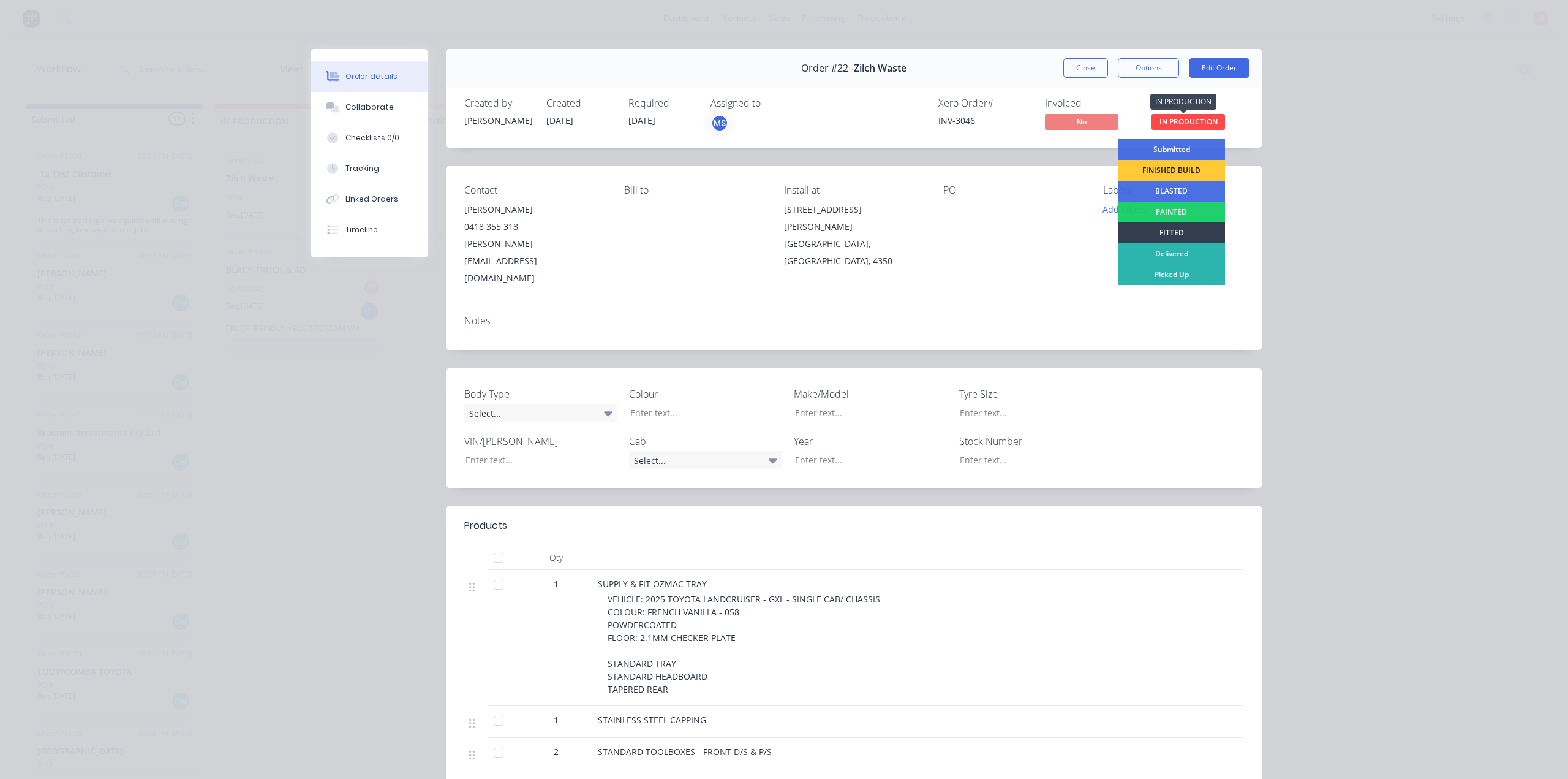
click at [1172, 124] on span "IN PRODUCTION" at bounding box center [1188, 122] width 73 height 15
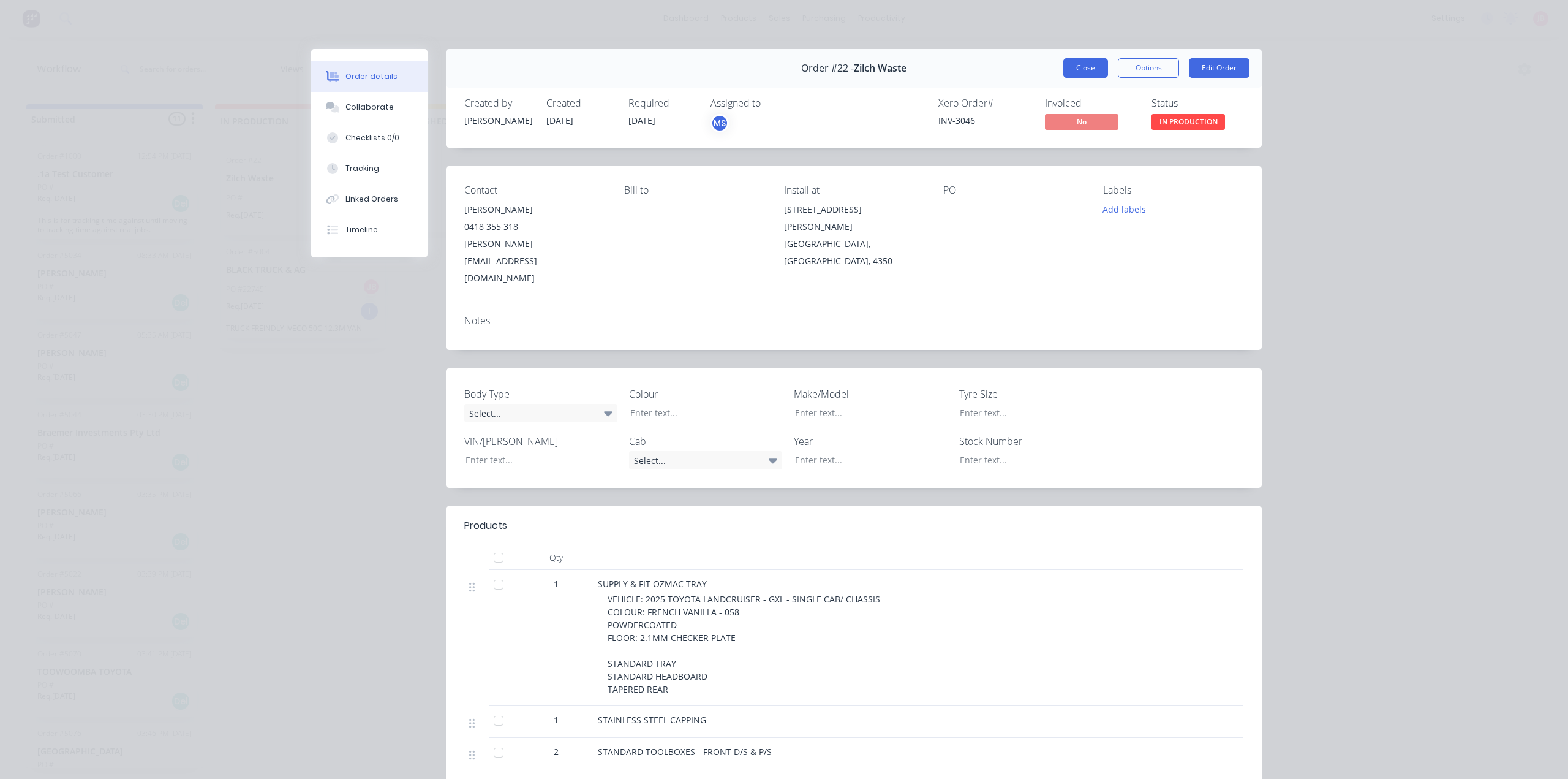
click at [1069, 67] on button "Close" at bounding box center [1086, 67] width 45 height 20
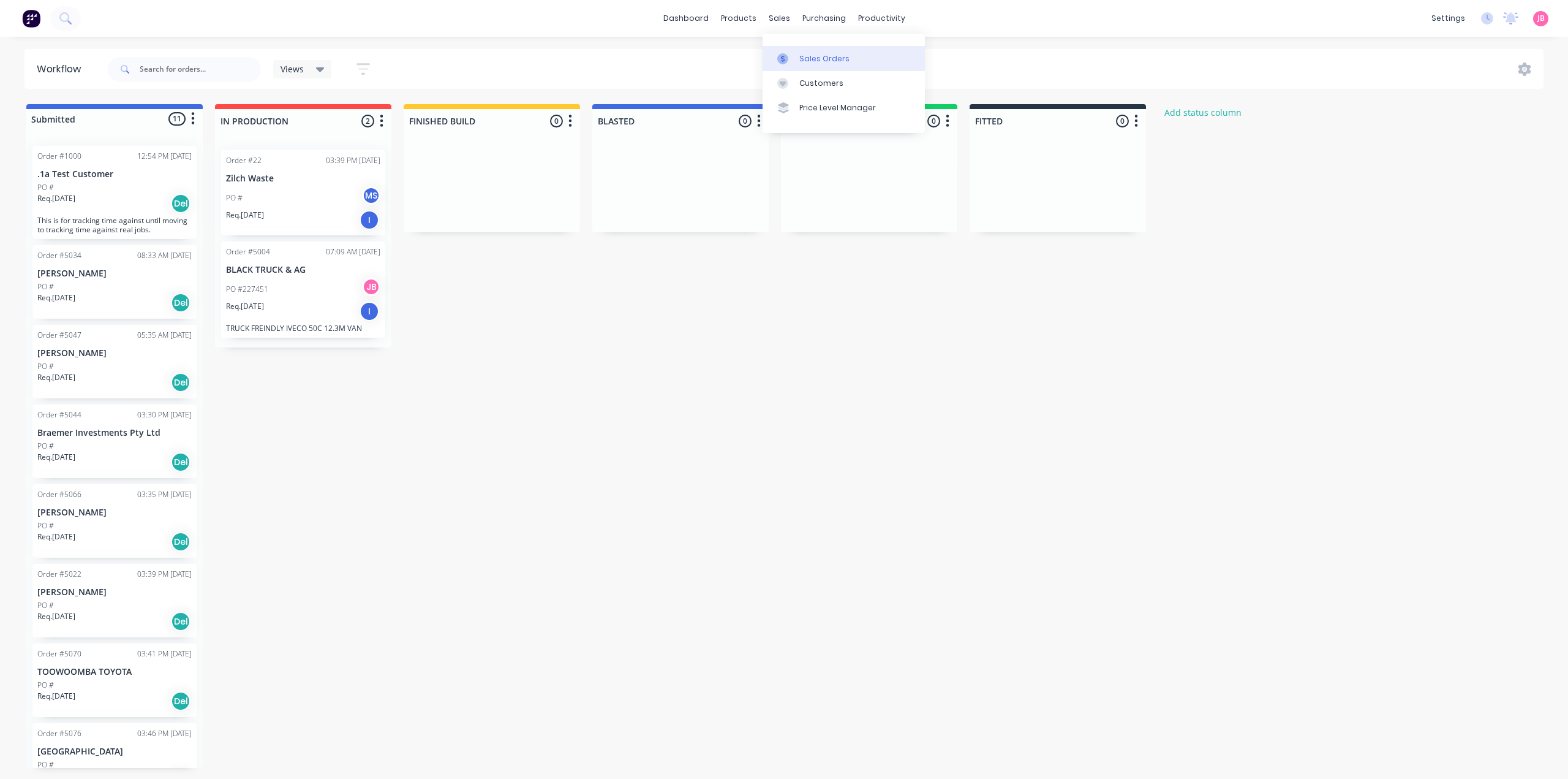
click at [797, 53] on link "Sales Orders" at bounding box center [844, 58] width 162 height 25
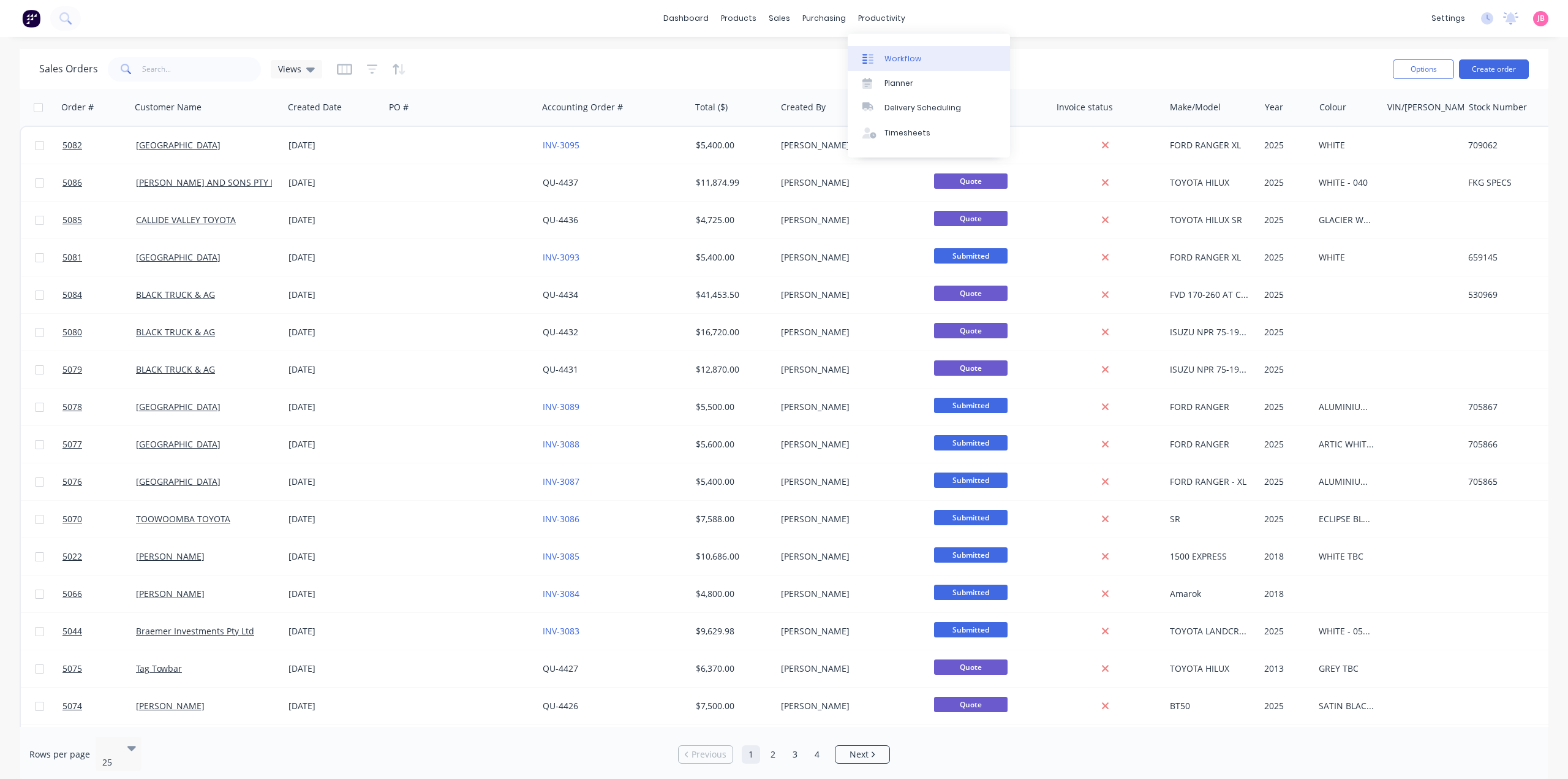
click at [889, 50] on link "Workflow" at bounding box center [929, 58] width 162 height 25
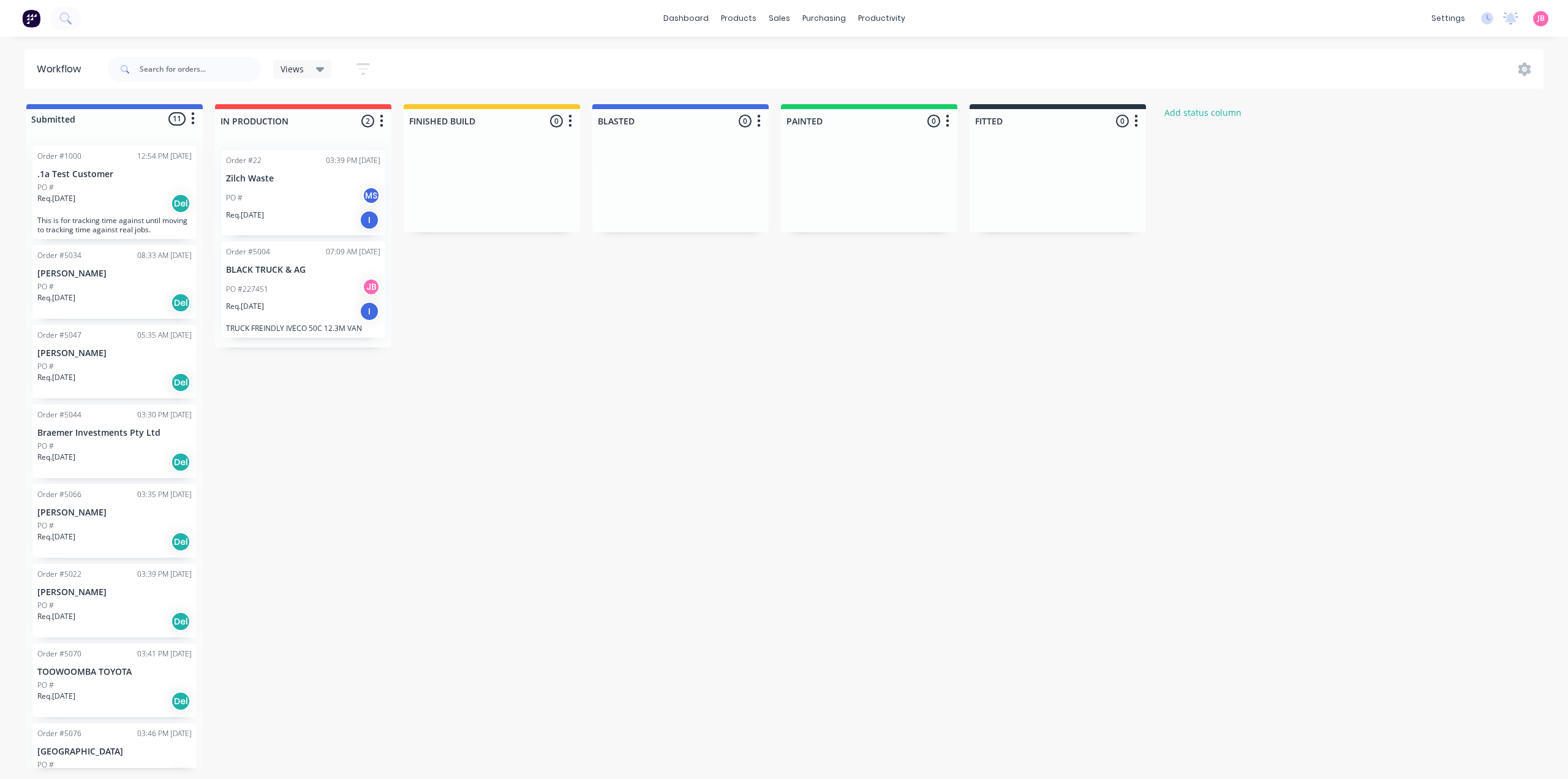
click at [111, 373] on div "Req. [DATE] Del" at bounding box center [115, 382] width 155 height 20
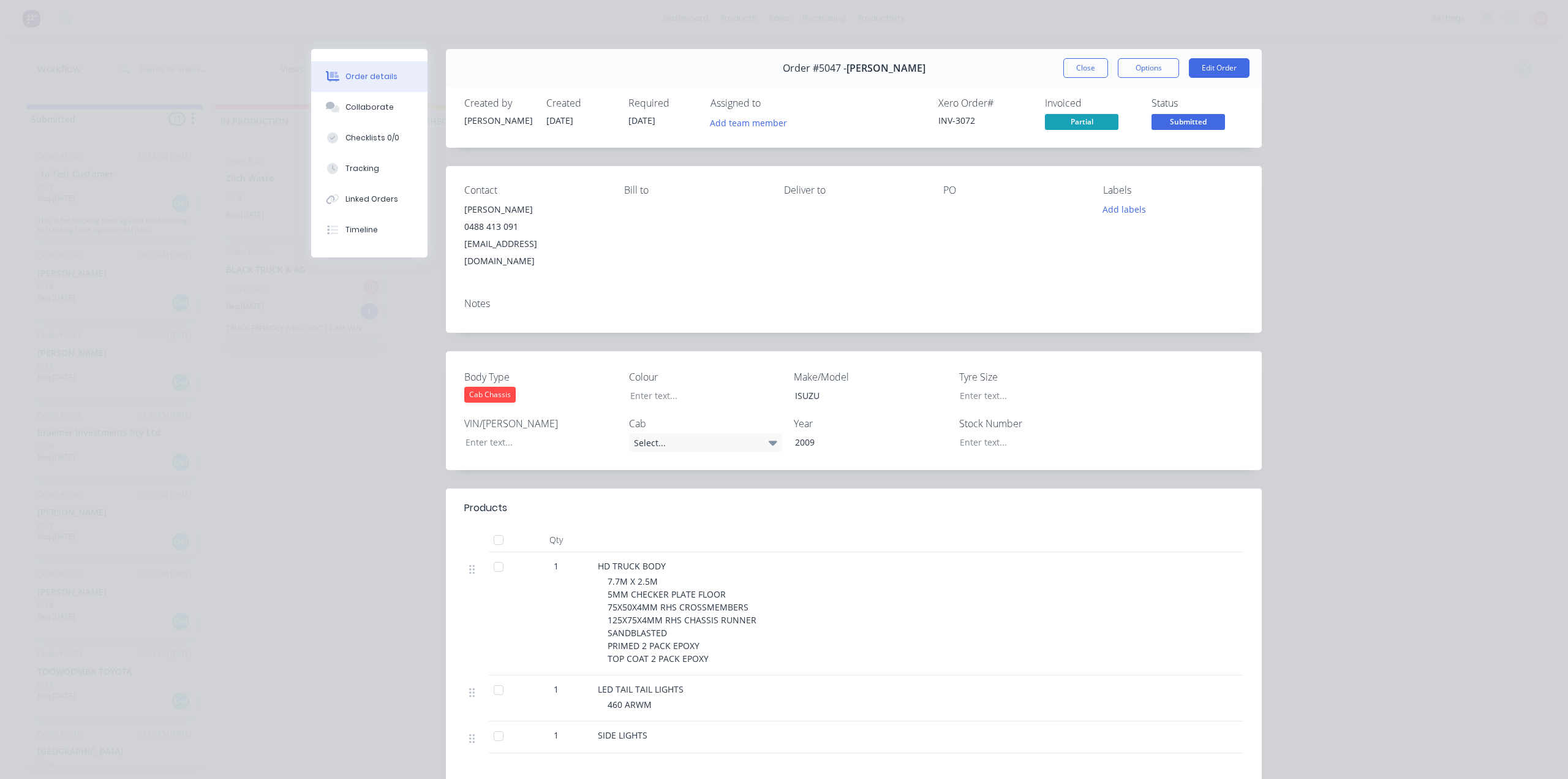
click at [352, 356] on div "Order #5047 - [PERSON_NAME] Close Options Edit Order Created by [PERSON_NAME] C…" at bounding box center [787, 497] width 951 height 896
click at [347, 440] on div "Order #5047 - [PERSON_NAME] Close Options Edit Order Created by [PERSON_NAME] C…" at bounding box center [787, 497] width 951 height 896
click at [1071, 70] on button "Close" at bounding box center [1086, 67] width 45 height 20
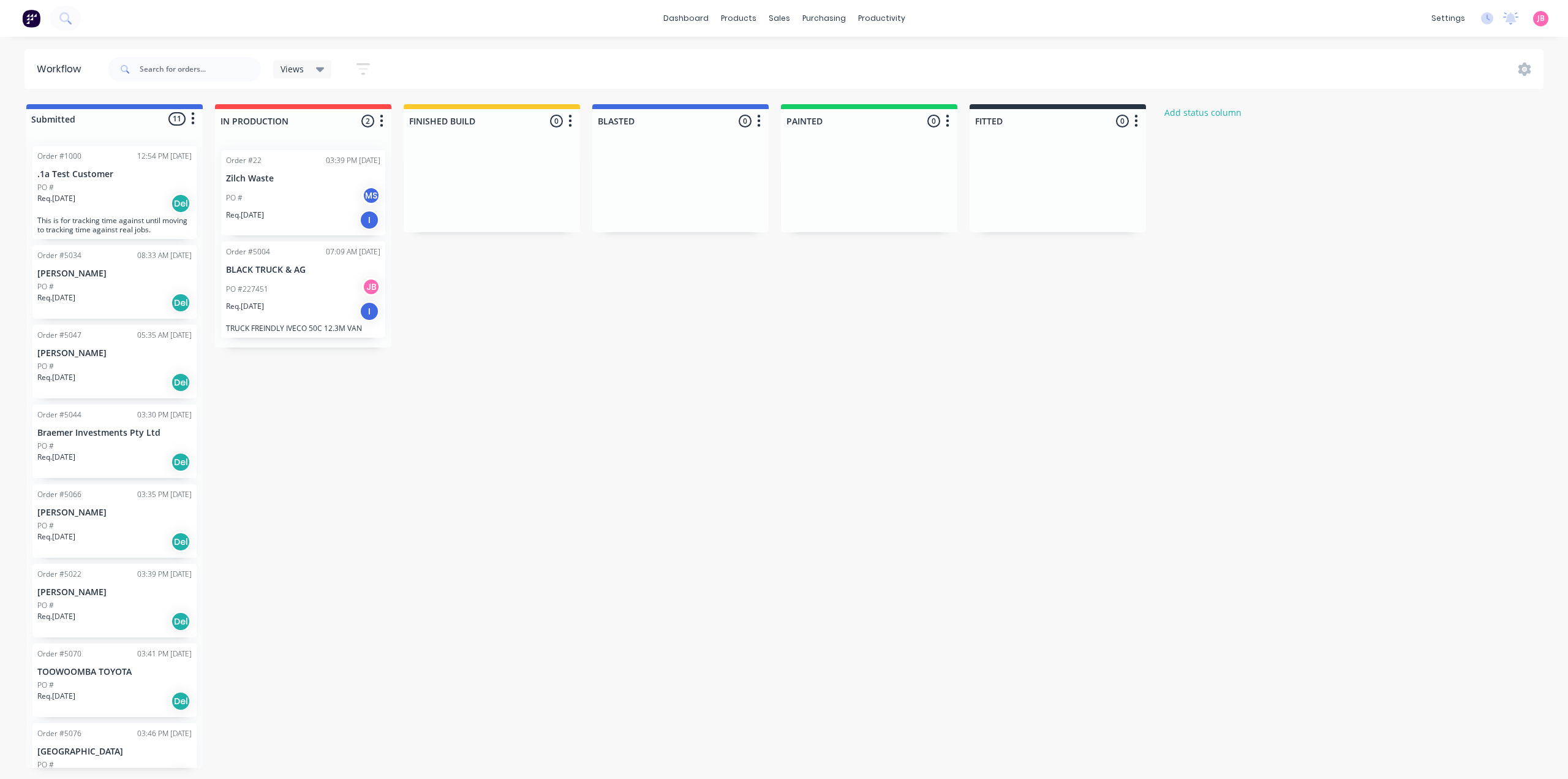
click at [851, 355] on div "Submitted 11 Status colour #4169E1 hex #4169E1 Save Cancel Summaries Total orde…" at bounding box center [746, 435] width 1510 height 663
click at [1215, 106] on button "Add status column" at bounding box center [1203, 111] width 90 height 16
drag, startPoint x: 1008, startPoint y: 632, endPoint x: 1009, endPoint y: 611, distance: 21.0
click at [1008, 631] on div "Submitted 11 Status colour #4169E1 hex #4169E1 Save Cancel Summaries Total orde…" at bounding box center [746, 435] width 1510 height 663
click at [666, 399] on div "Submitted 11 Status colour #4169E1 hex #4169E1 Save Cancel Summaries Total orde…" at bounding box center [746, 435] width 1510 height 663
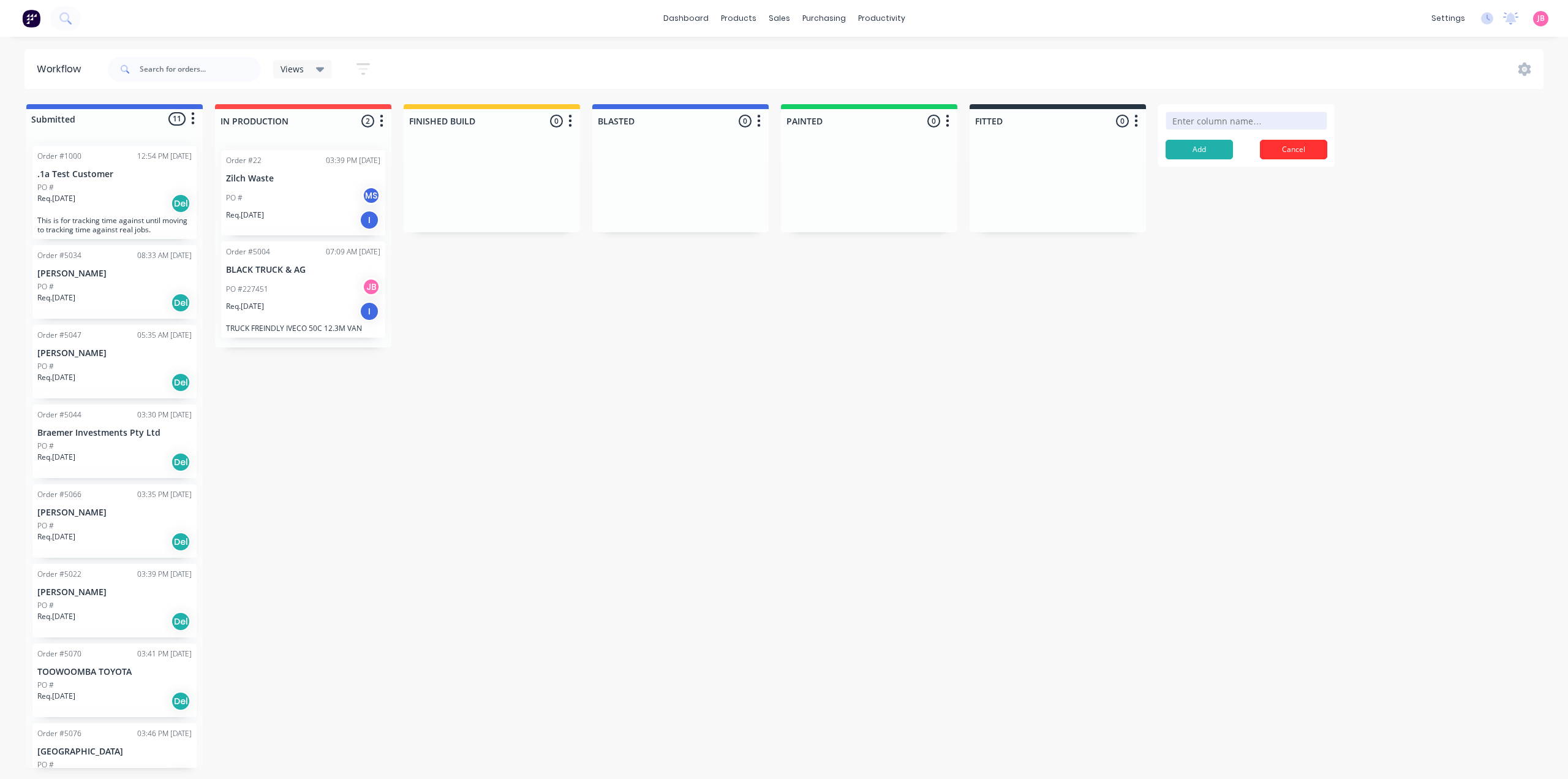
click at [1302, 143] on button "Cancel" at bounding box center [1293, 149] width 67 height 20
click at [310, 64] on div "Views" at bounding box center [303, 69] width 44 height 11
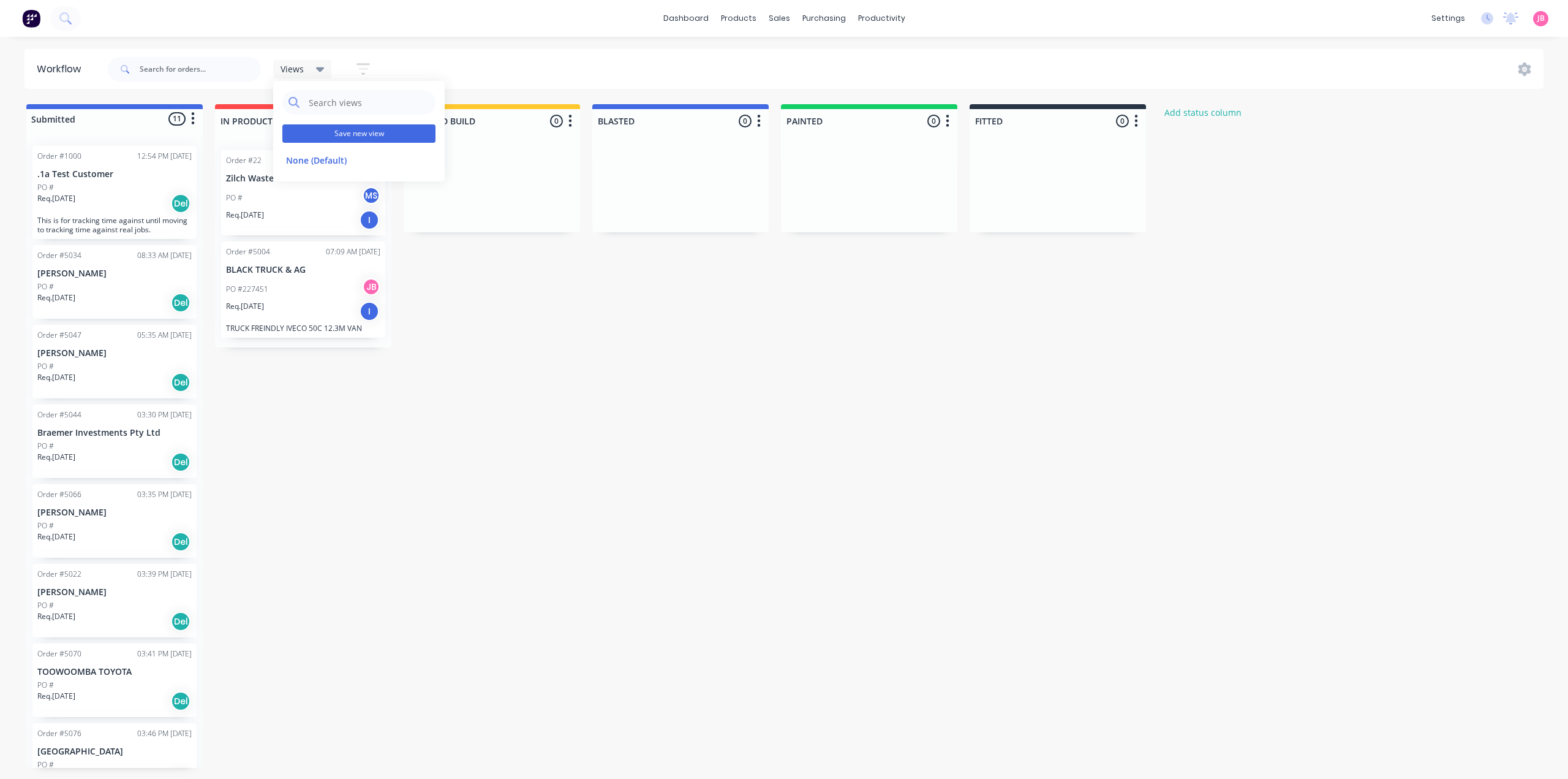
click at [340, 134] on button "Save new view" at bounding box center [359, 134] width 153 height 19
click at [566, 156] on button "Cancel" at bounding box center [576, 156] width 67 height 21
click at [514, 373] on div "Submitted 11 Status colour #4169E1 hex #4169E1 Save Cancel Summaries Total orde…" at bounding box center [746, 435] width 1510 height 663
click at [701, 14] on link "dashboard" at bounding box center [686, 19] width 58 height 19
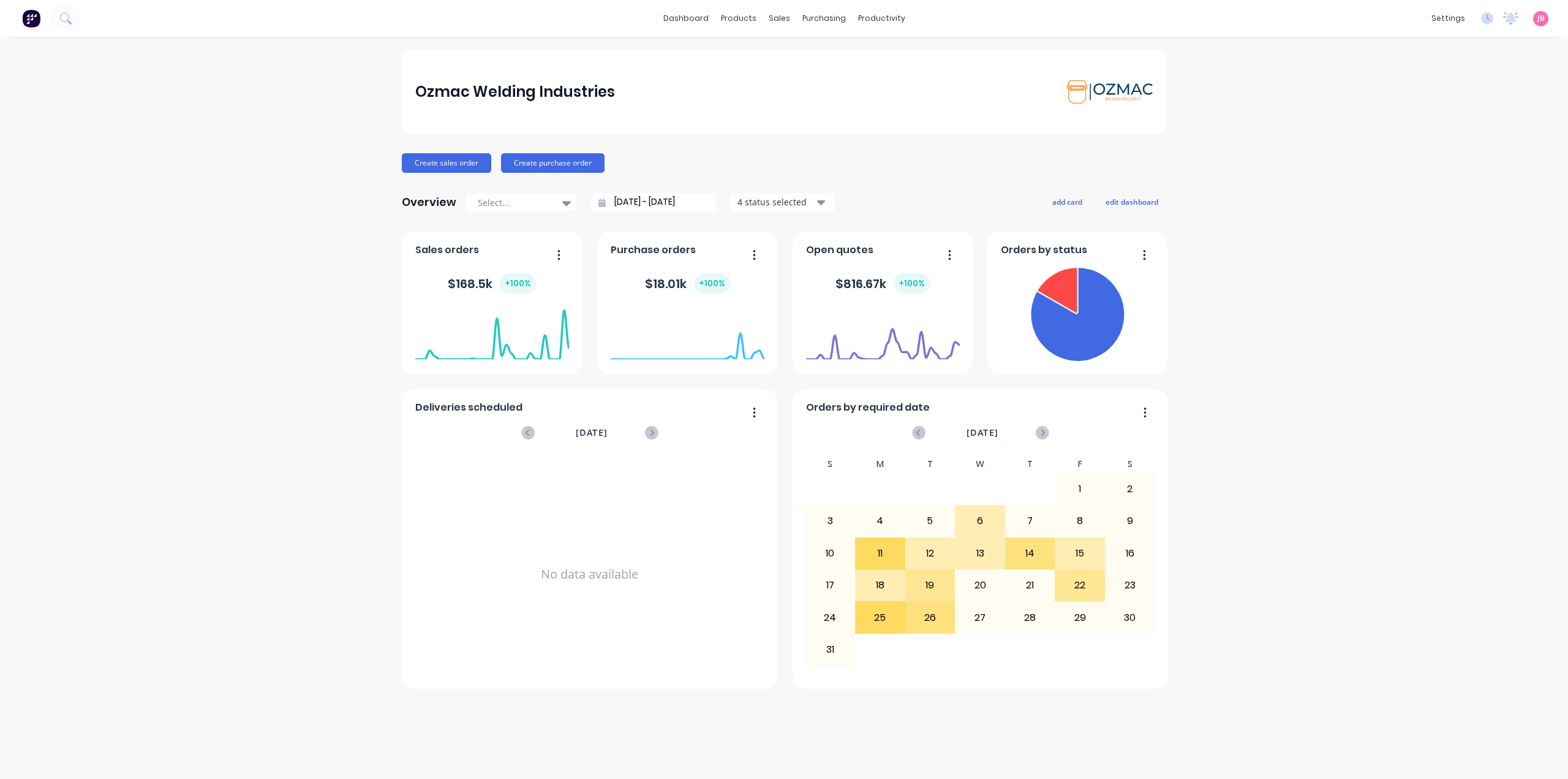
click at [938, 183] on div "Ozmac Welding Industries Create sales order Create purchase order Overview Sele…" at bounding box center [784, 369] width 764 height 640
